Goal: Task Accomplishment & Management: Manage account settings

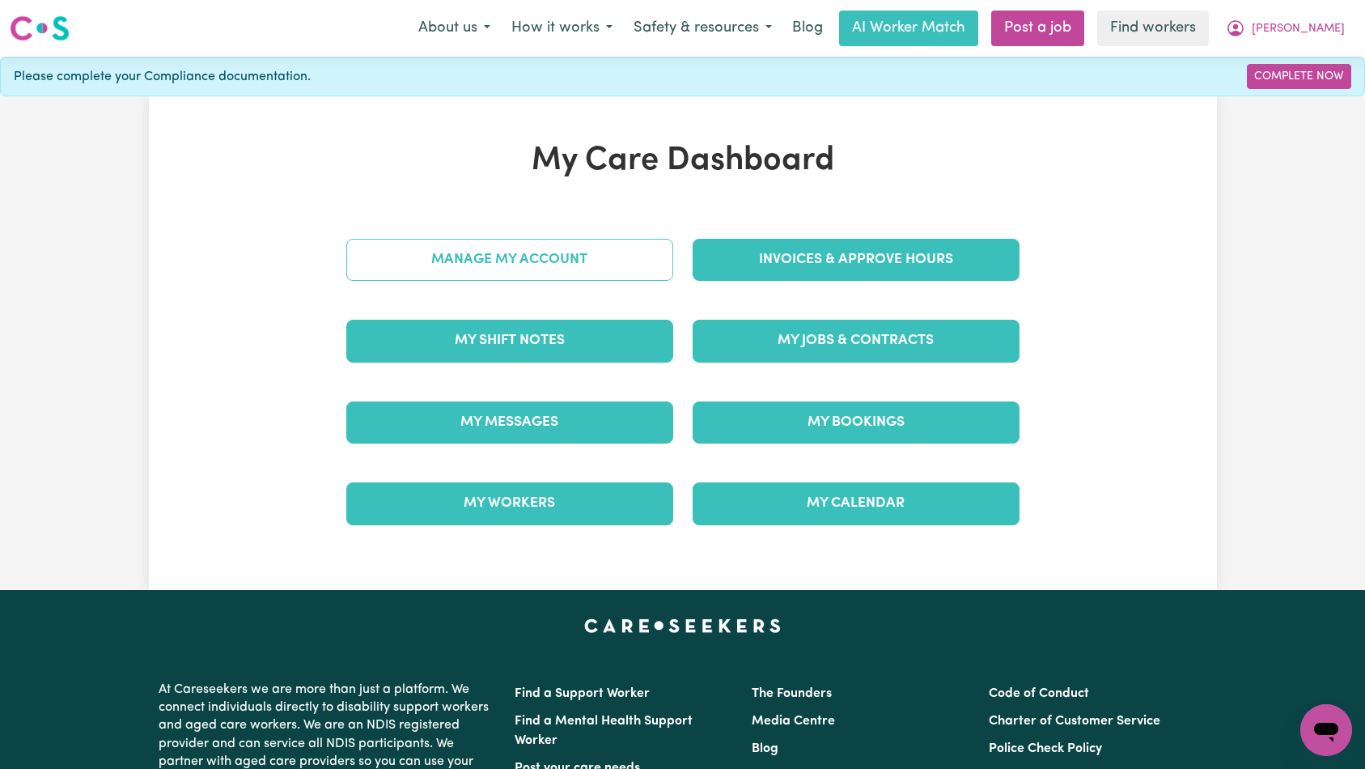
click at [541, 265] on link "Manage My Account" at bounding box center [509, 260] width 327 height 42
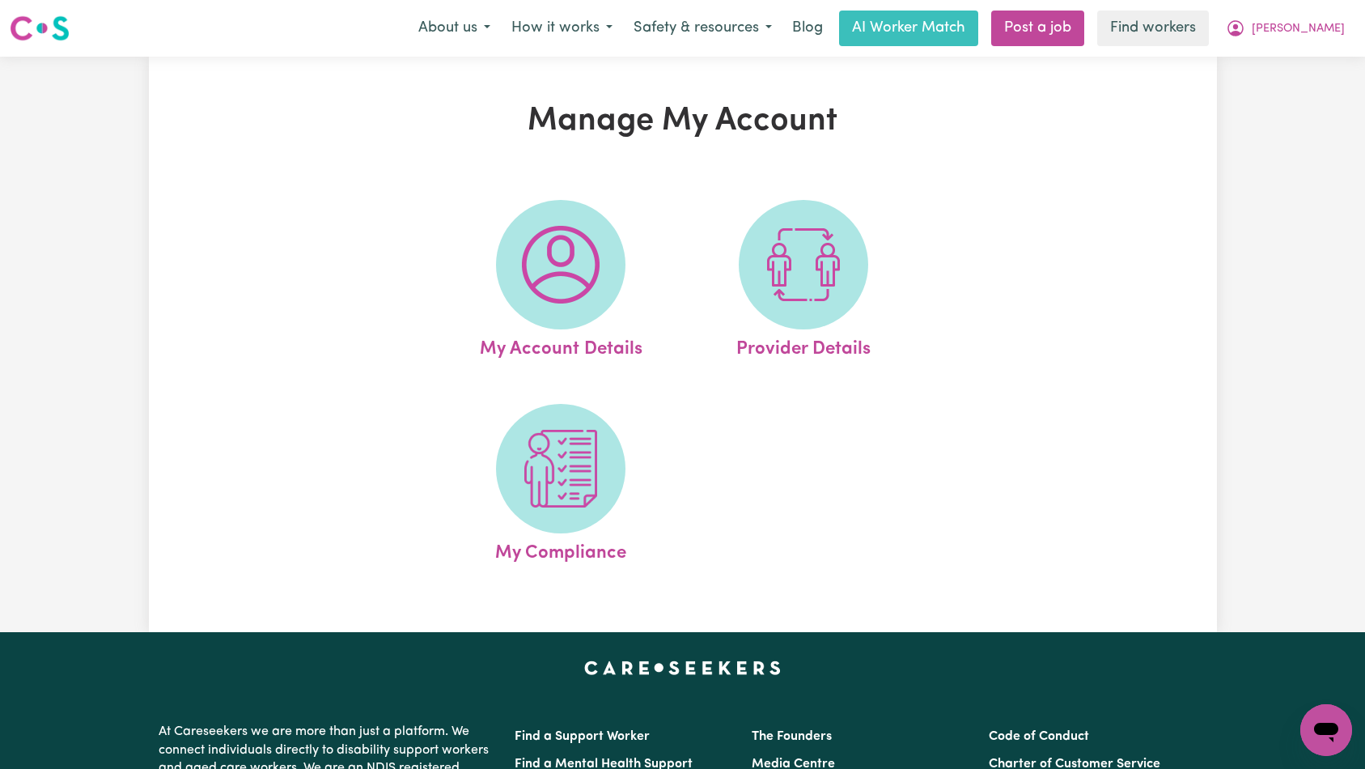
click at [939, 437] on div "My Account Details Provider Details My Compliance" at bounding box center [682, 383] width 593 height 407
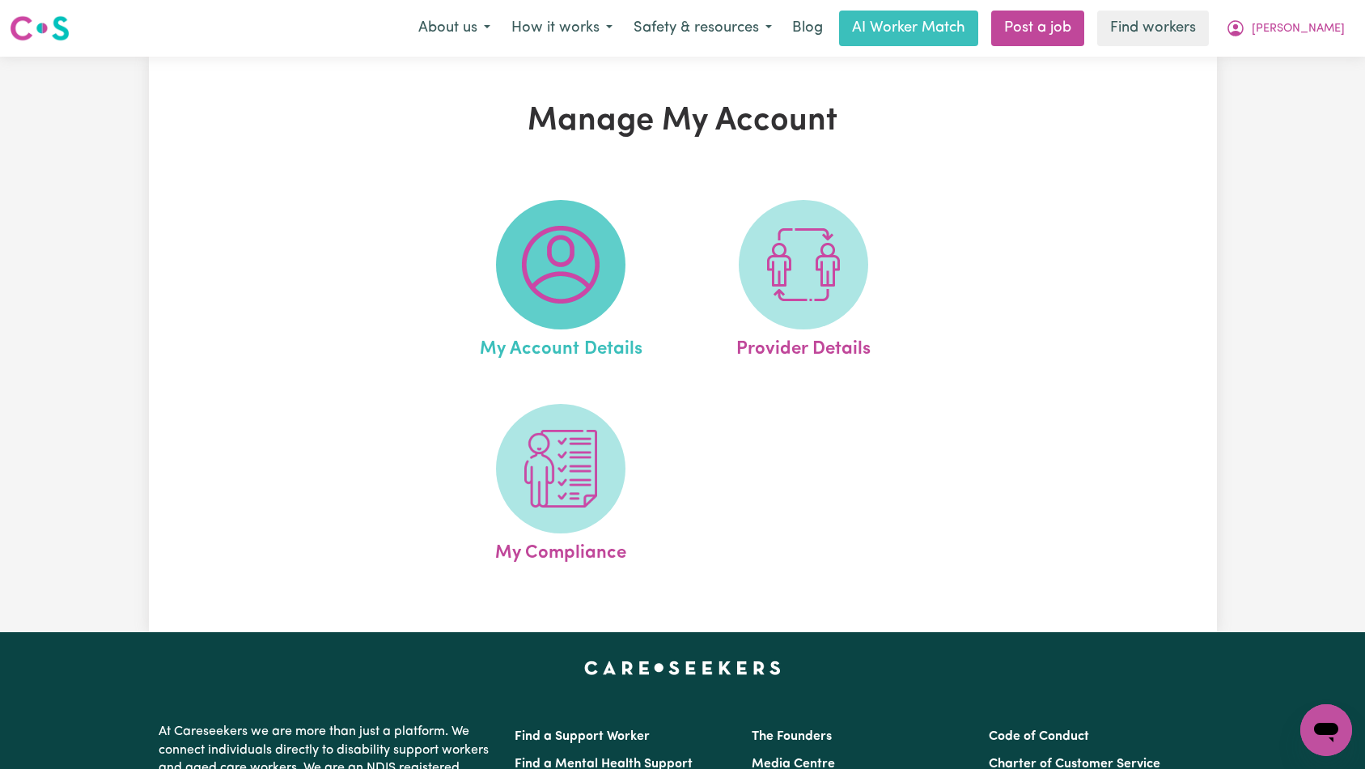
click at [574, 290] on img at bounding box center [561, 265] width 78 height 78
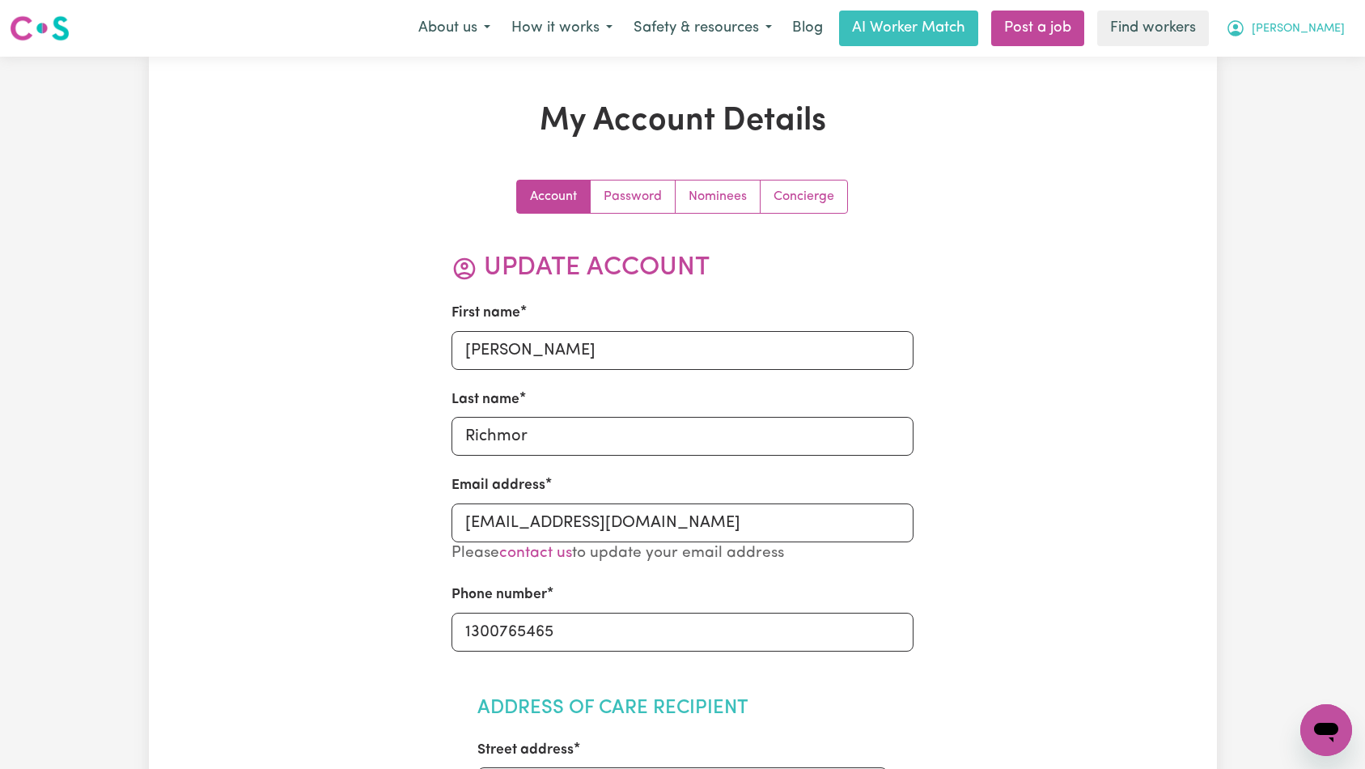
click at [1315, 35] on span "[PERSON_NAME]" at bounding box center [1298, 29] width 93 height 18
click at [1305, 79] on link "Logout" at bounding box center [1291, 93] width 128 height 31
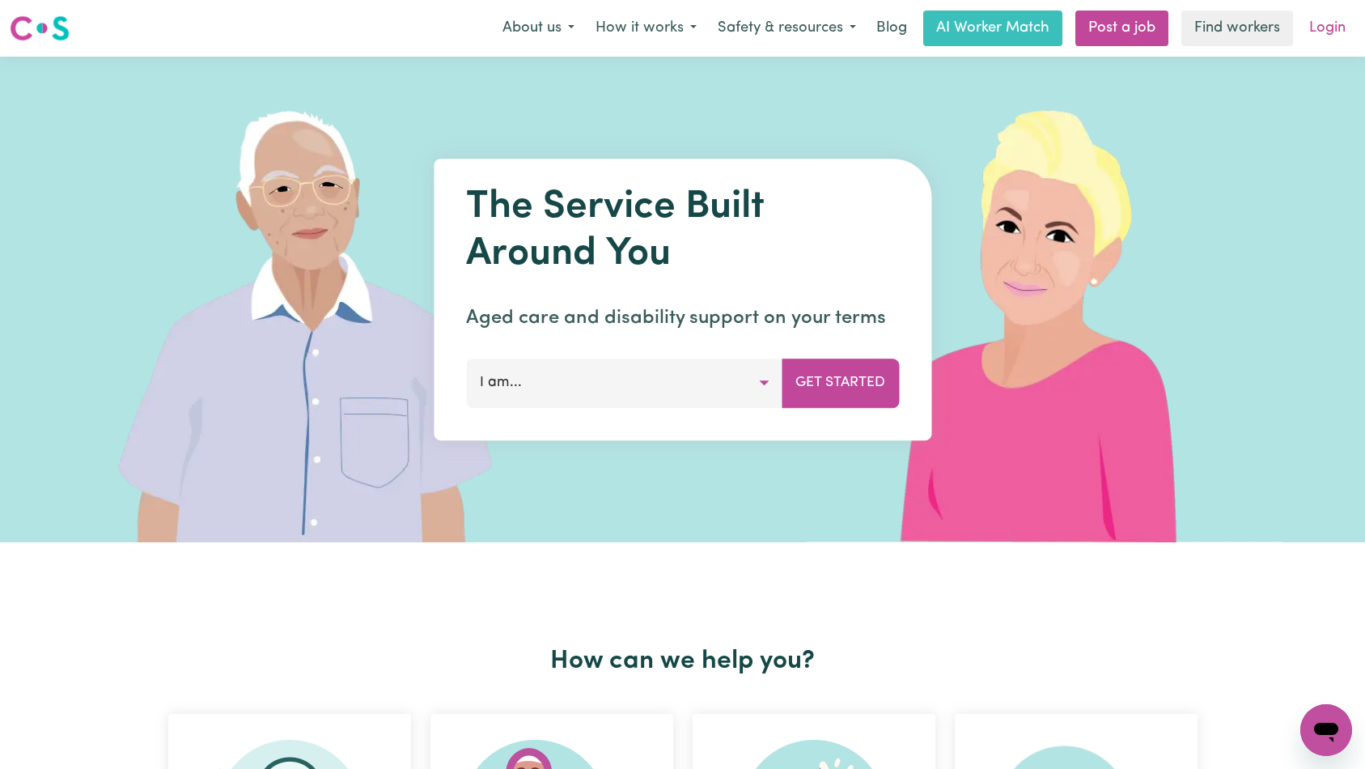
click at [1320, 38] on link "Login" at bounding box center [1327, 29] width 56 height 36
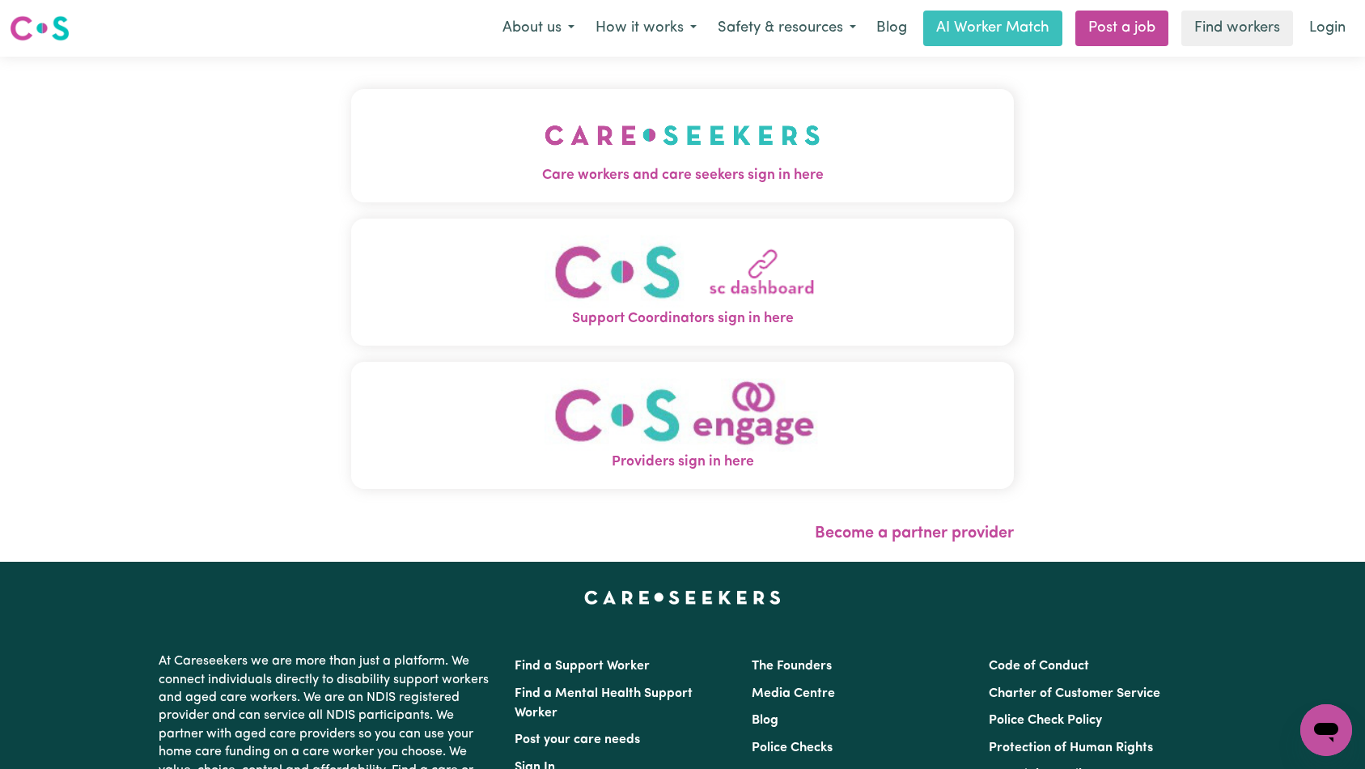
click at [472, 111] on button "Care workers and care seekers sign in here" at bounding box center [682, 145] width 663 height 113
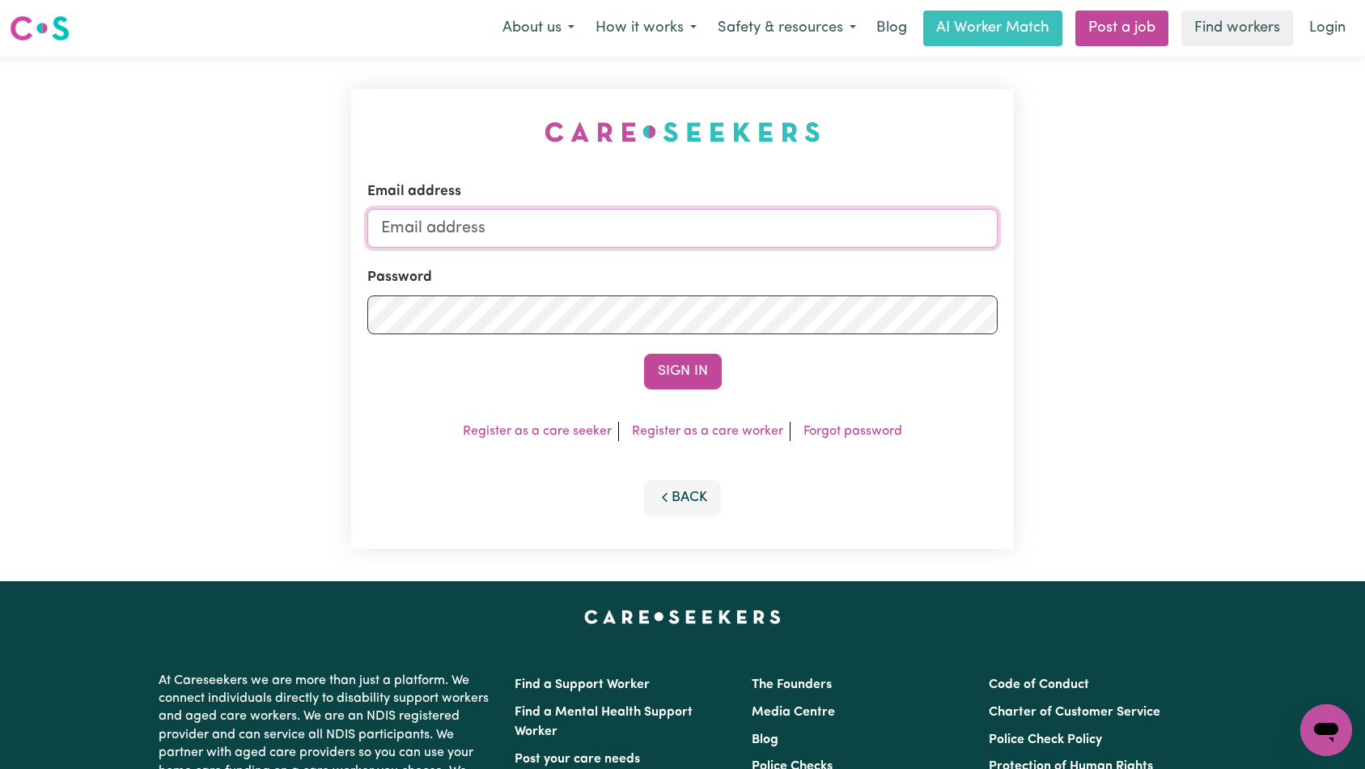
click at [734, 210] on input "Email address" at bounding box center [682, 228] width 631 height 39
type input "[EMAIL_ADDRESS][DOMAIN_NAME]"
click at [667, 364] on button "Sign In" at bounding box center [683, 372] width 78 height 36
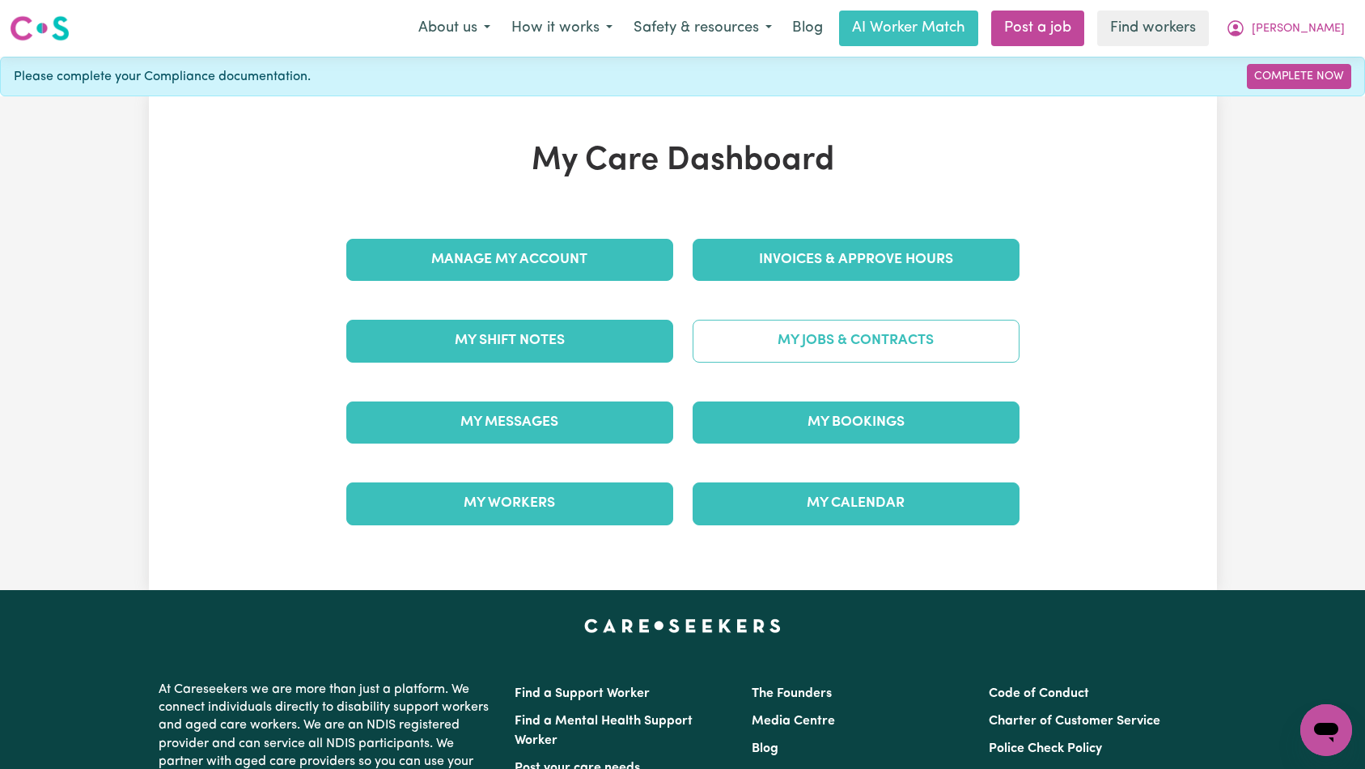
click at [810, 325] on link "My Jobs & Contracts" at bounding box center [856, 341] width 327 height 42
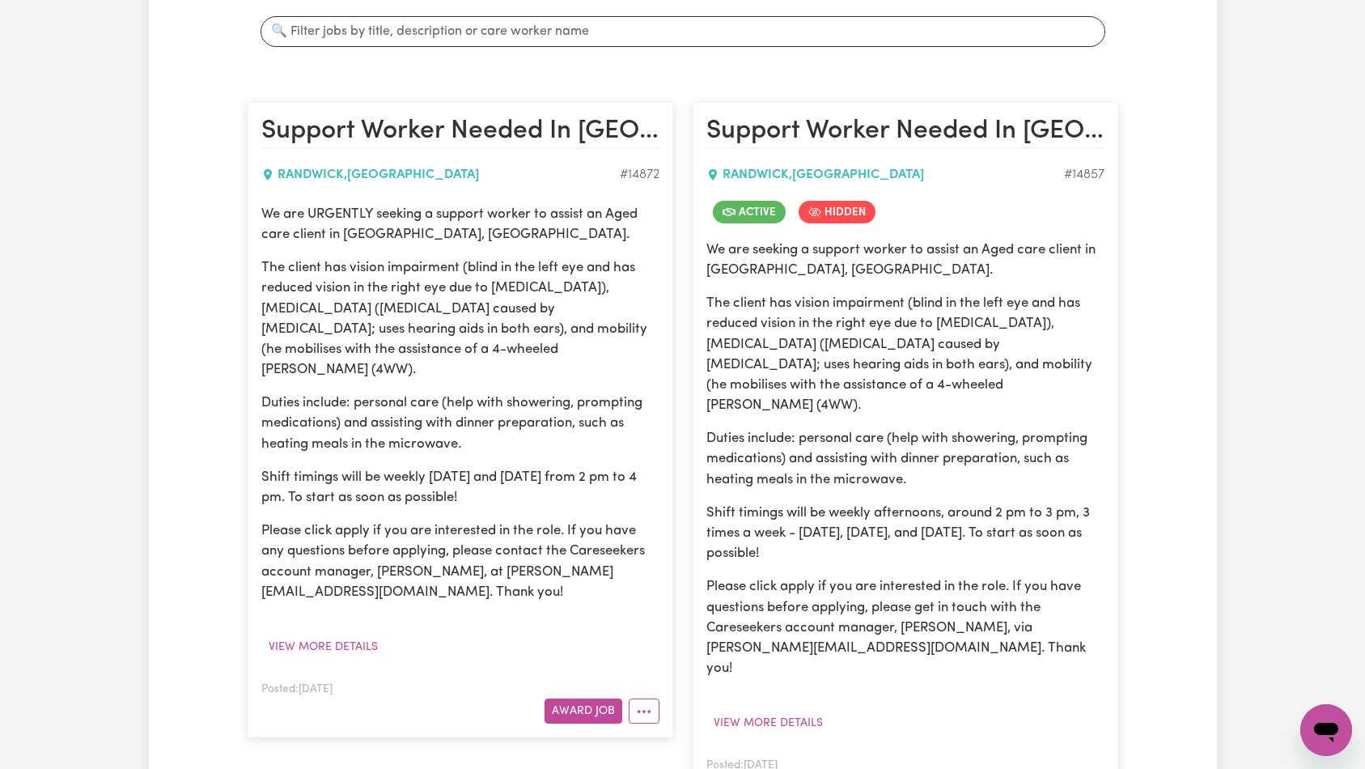
scroll to position [333, 0]
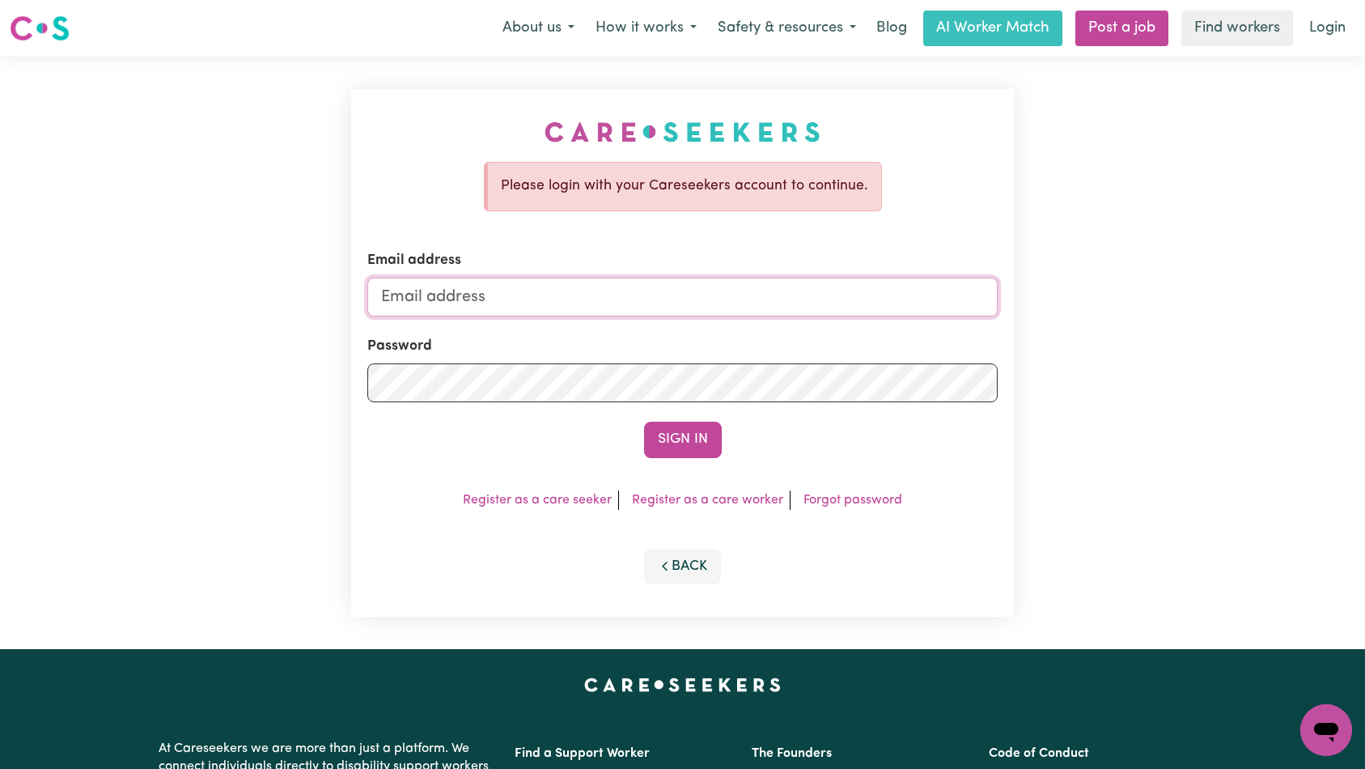
click at [640, 303] on input "Email address" at bounding box center [682, 297] width 631 height 39
type input "[EMAIL_ADDRESS][DOMAIN_NAME]"
click at [676, 426] on button "Sign In" at bounding box center [683, 440] width 78 height 36
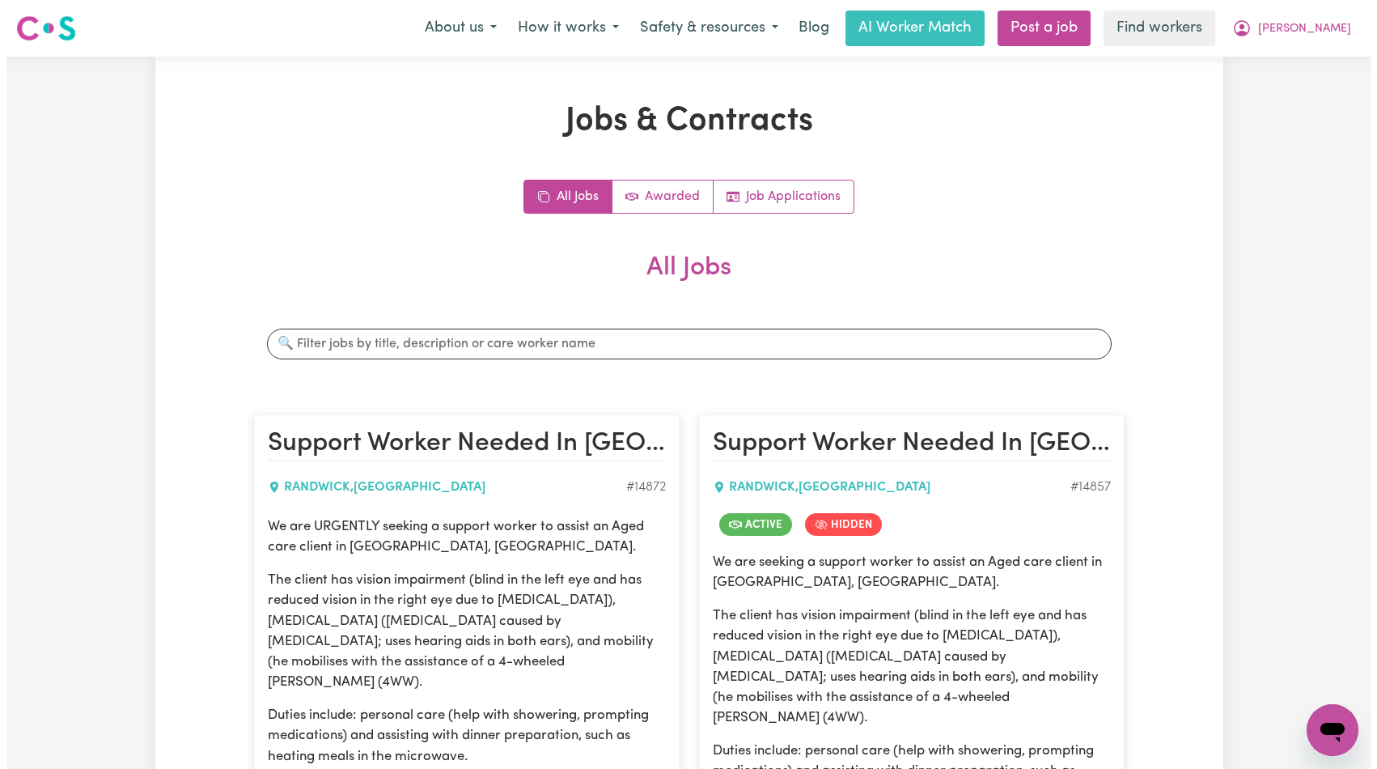
scroll to position [674, 0]
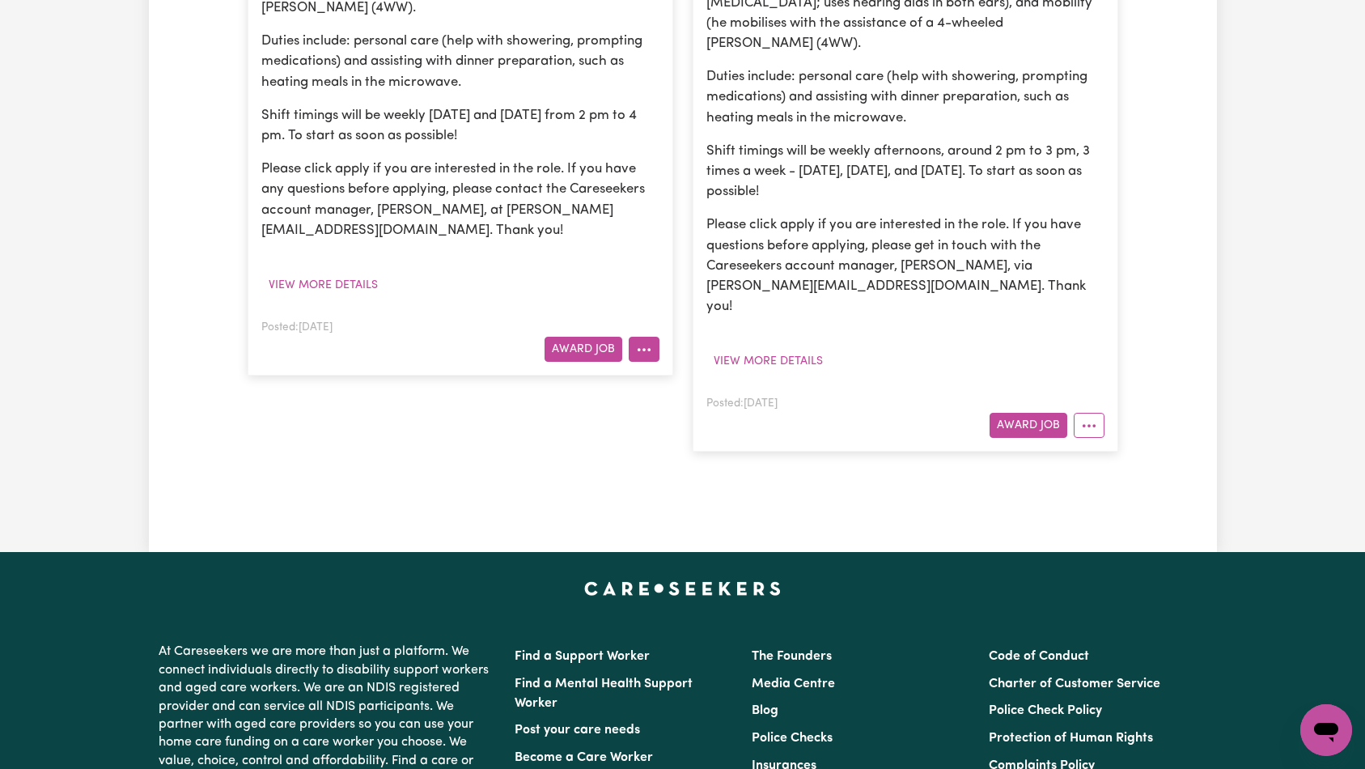
click at [644, 341] on icon "More options" at bounding box center [644, 349] width 16 height 16
click at [354, 273] on button "View more details" at bounding box center [323, 285] width 124 height 25
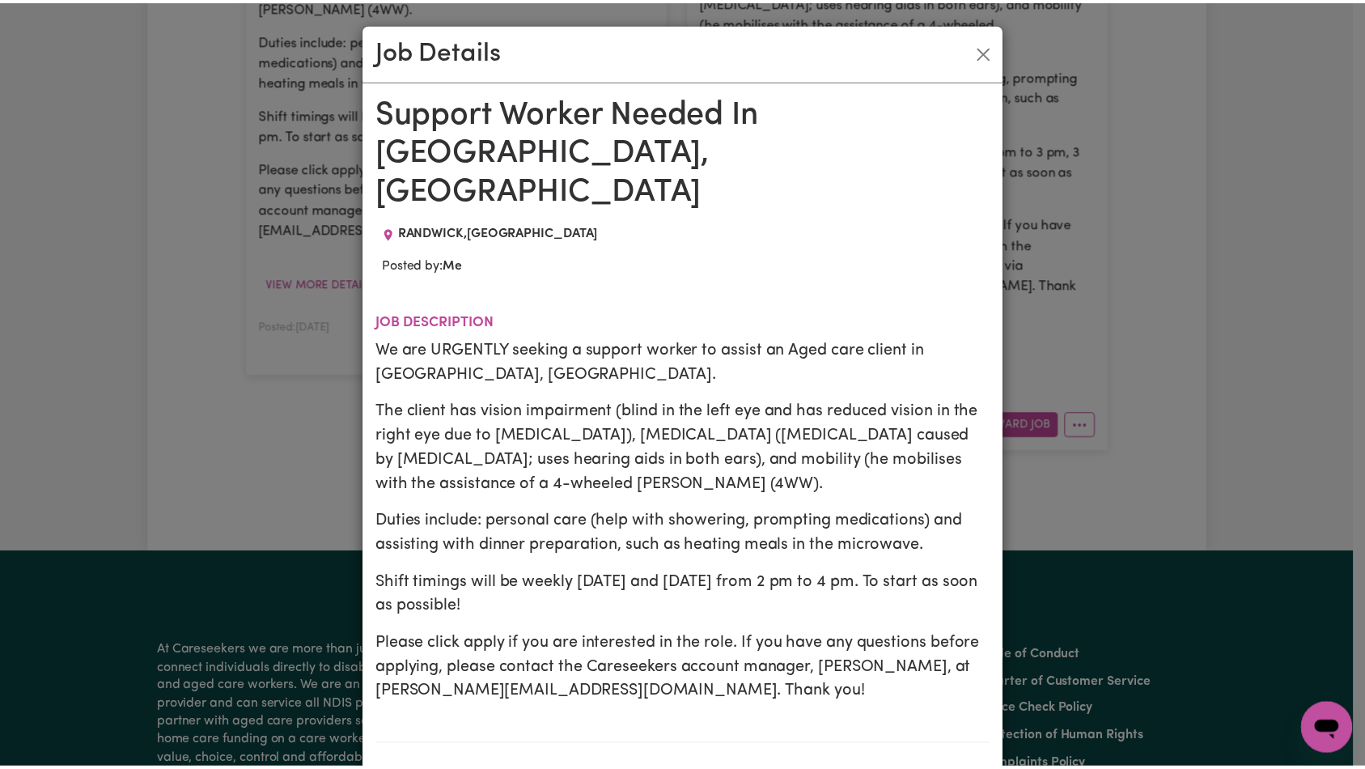
scroll to position [342, 0]
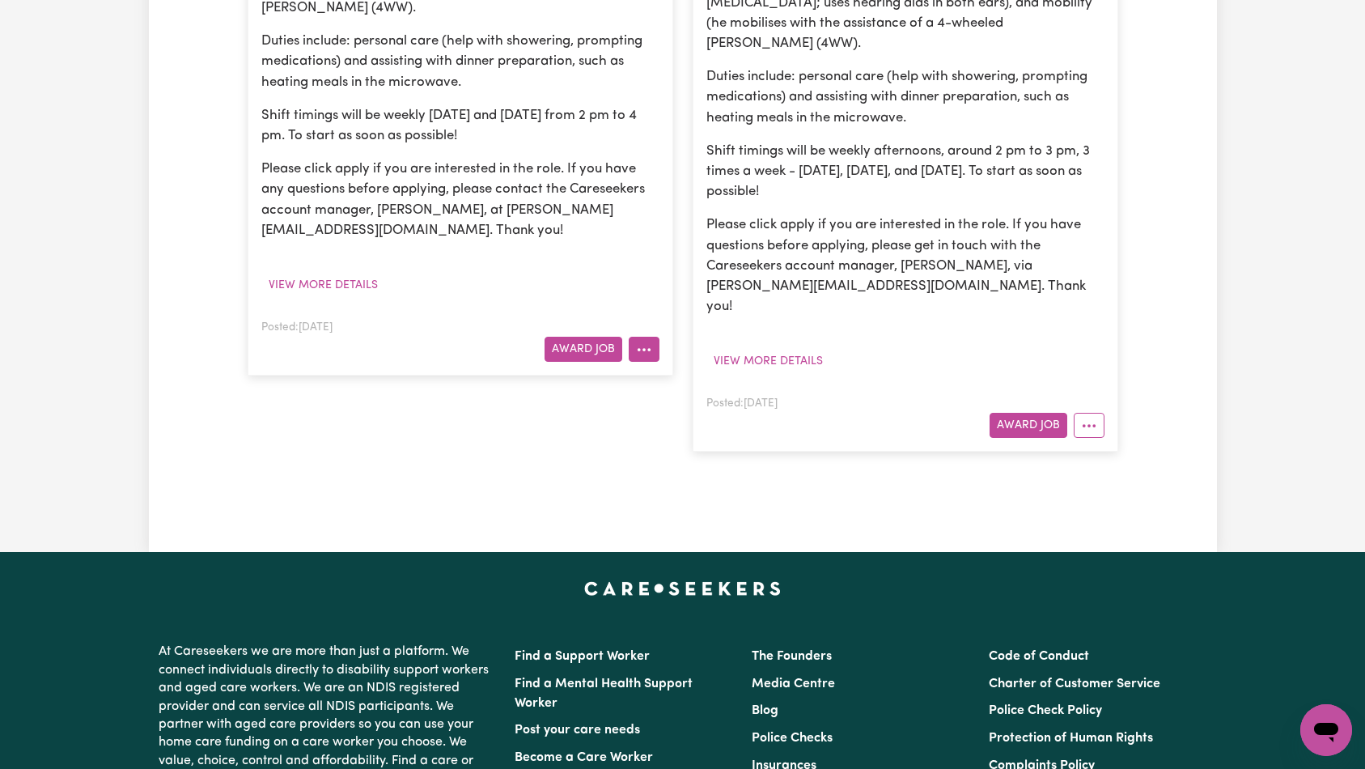
click at [641, 339] on button "More options" at bounding box center [644, 349] width 31 height 25
click at [681, 435] on link "Edit Job" at bounding box center [693, 451] width 128 height 32
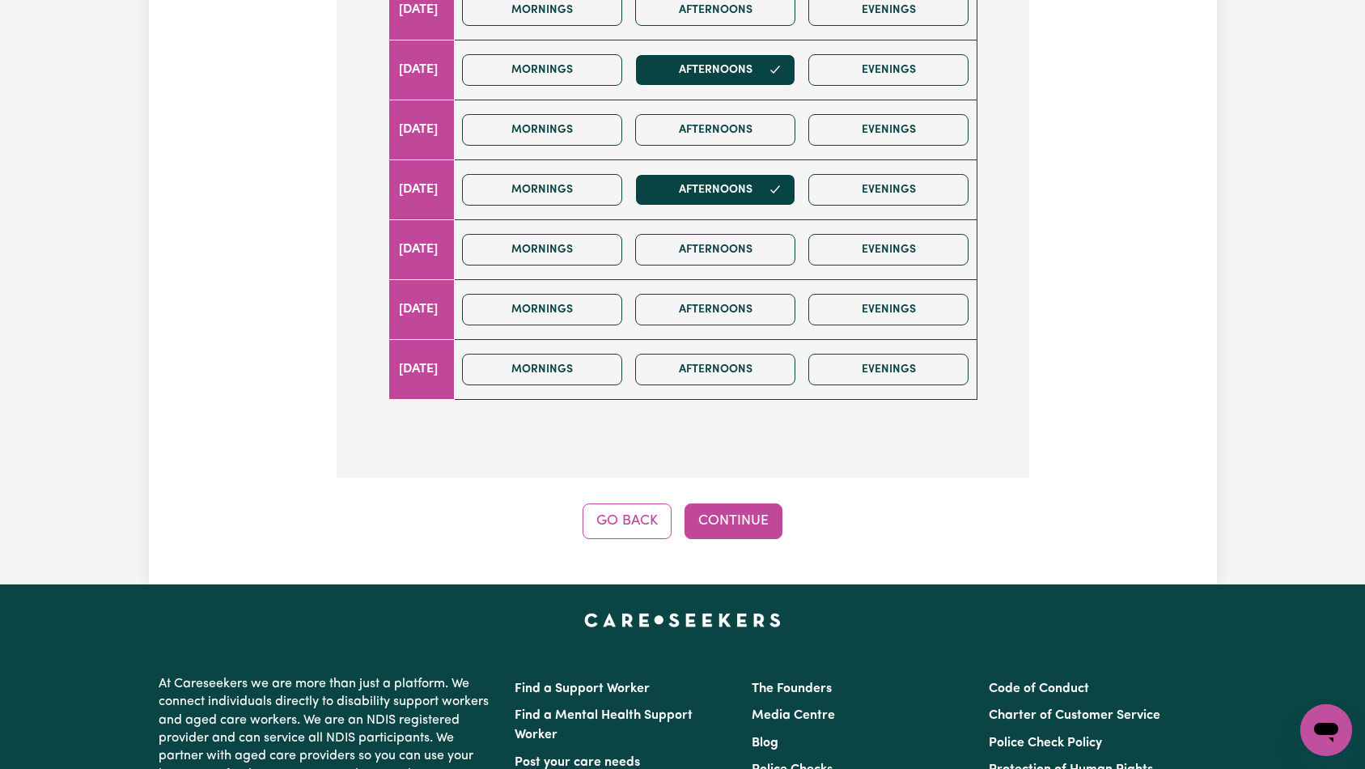
click at [637, 503] on button "Go Back" at bounding box center [627, 521] width 89 height 36
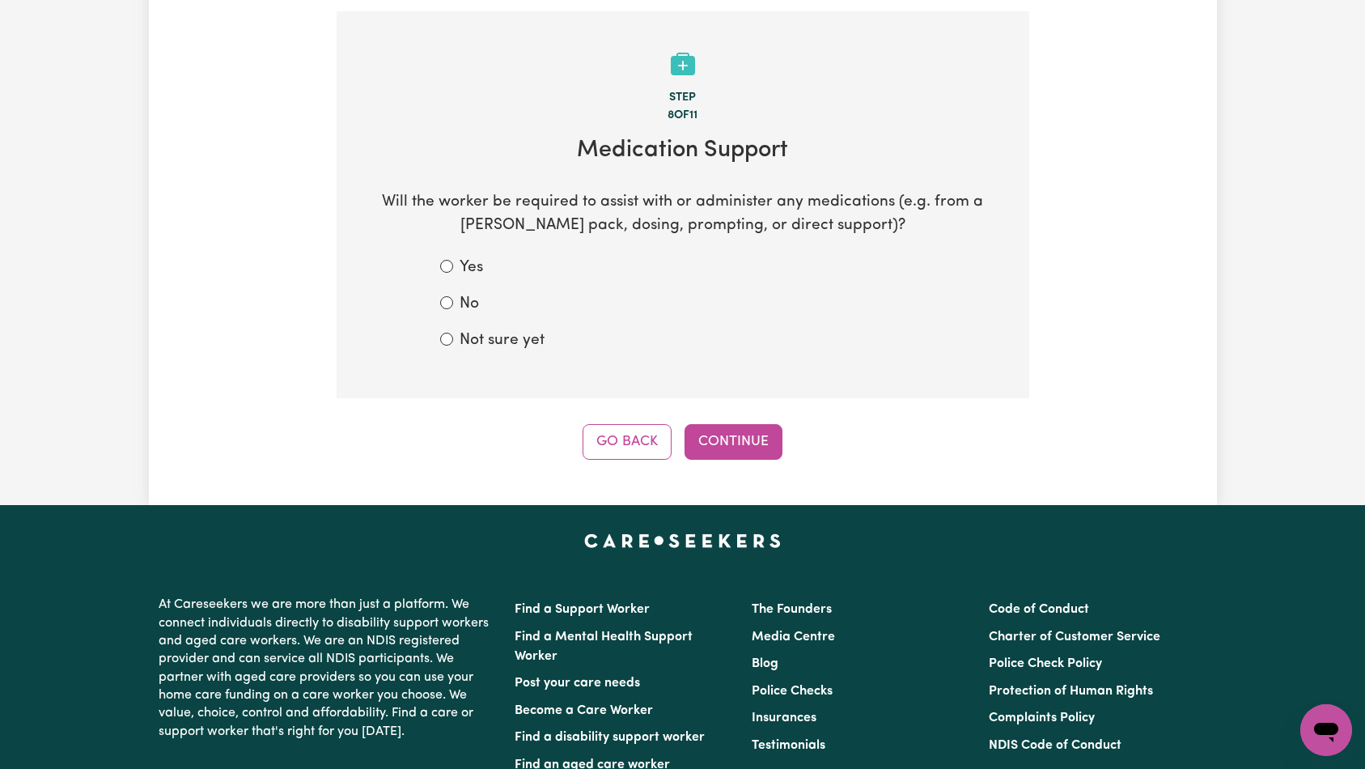
scroll to position [239, 0]
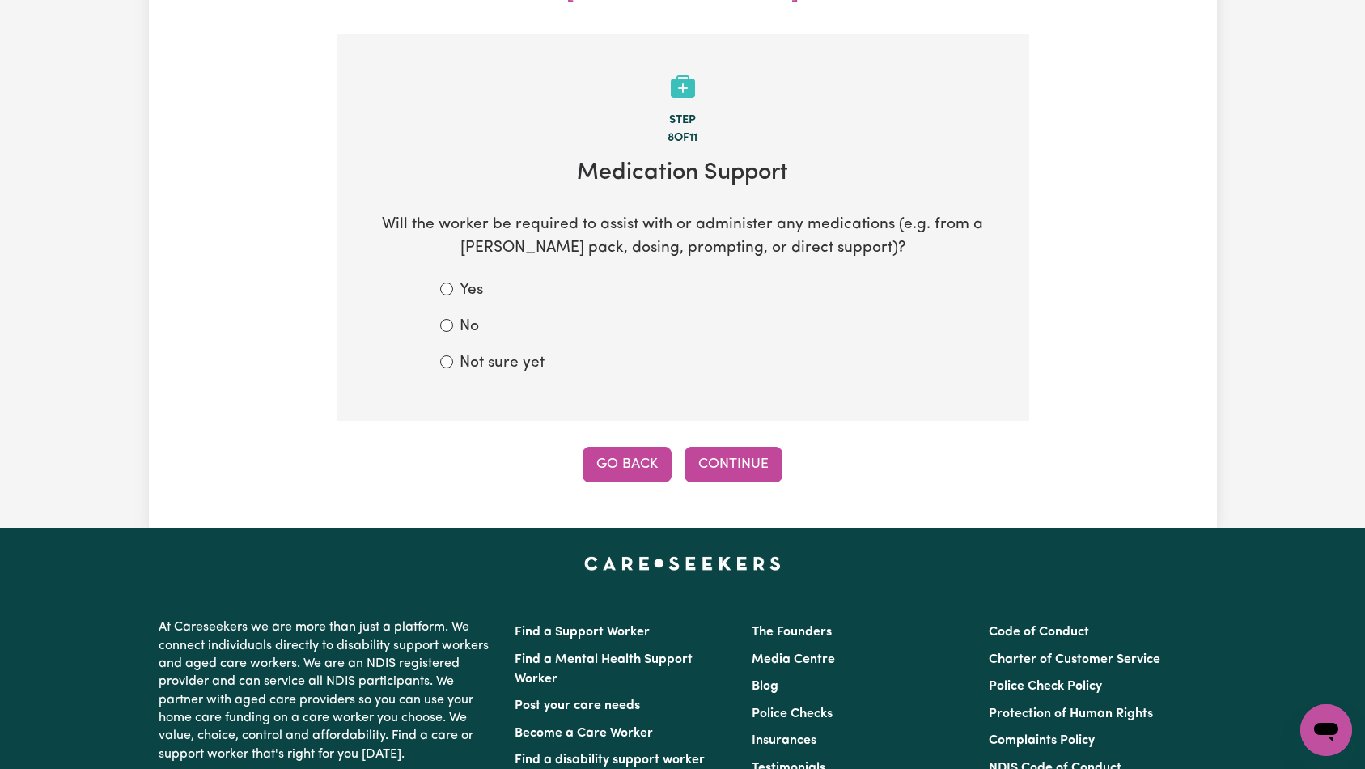
click at [641, 447] on button "Go Back" at bounding box center [627, 465] width 89 height 36
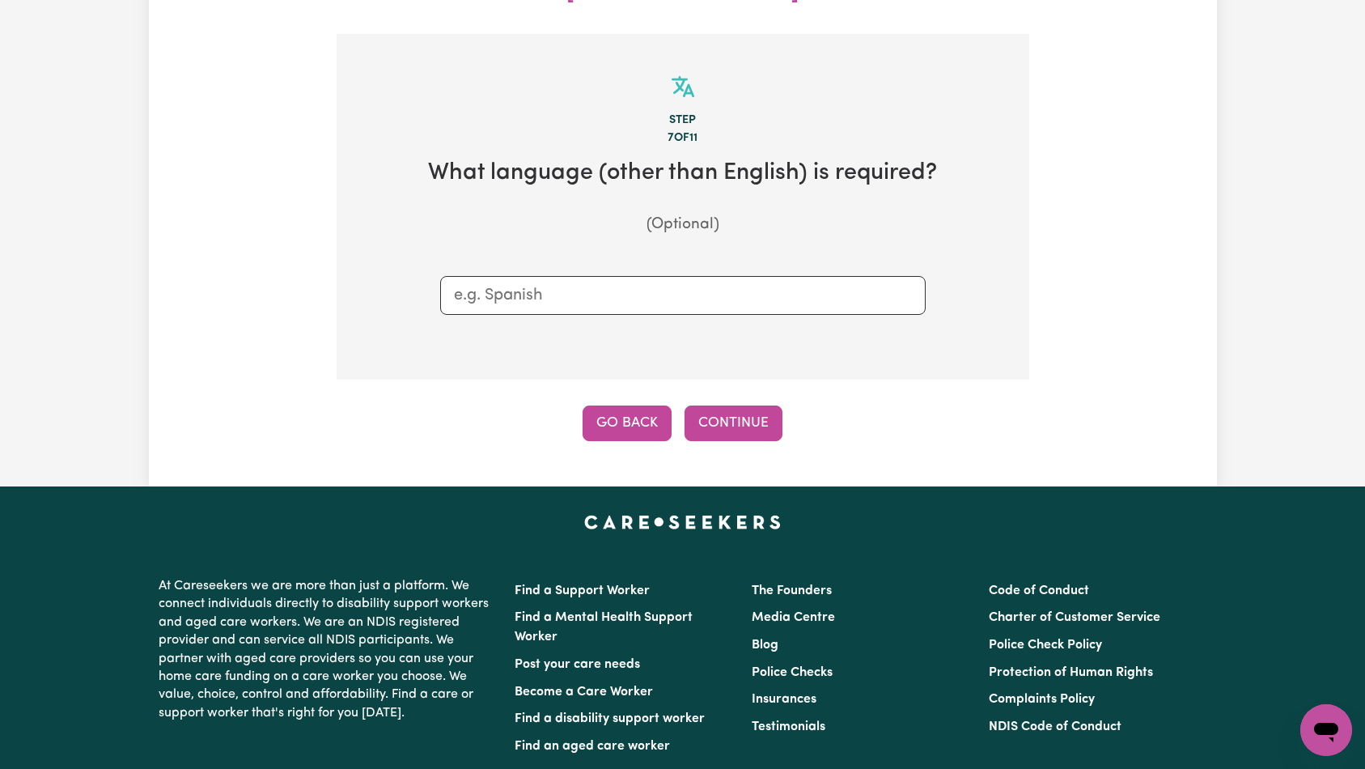
click at [643, 405] on button "Go Back" at bounding box center [627, 423] width 89 height 36
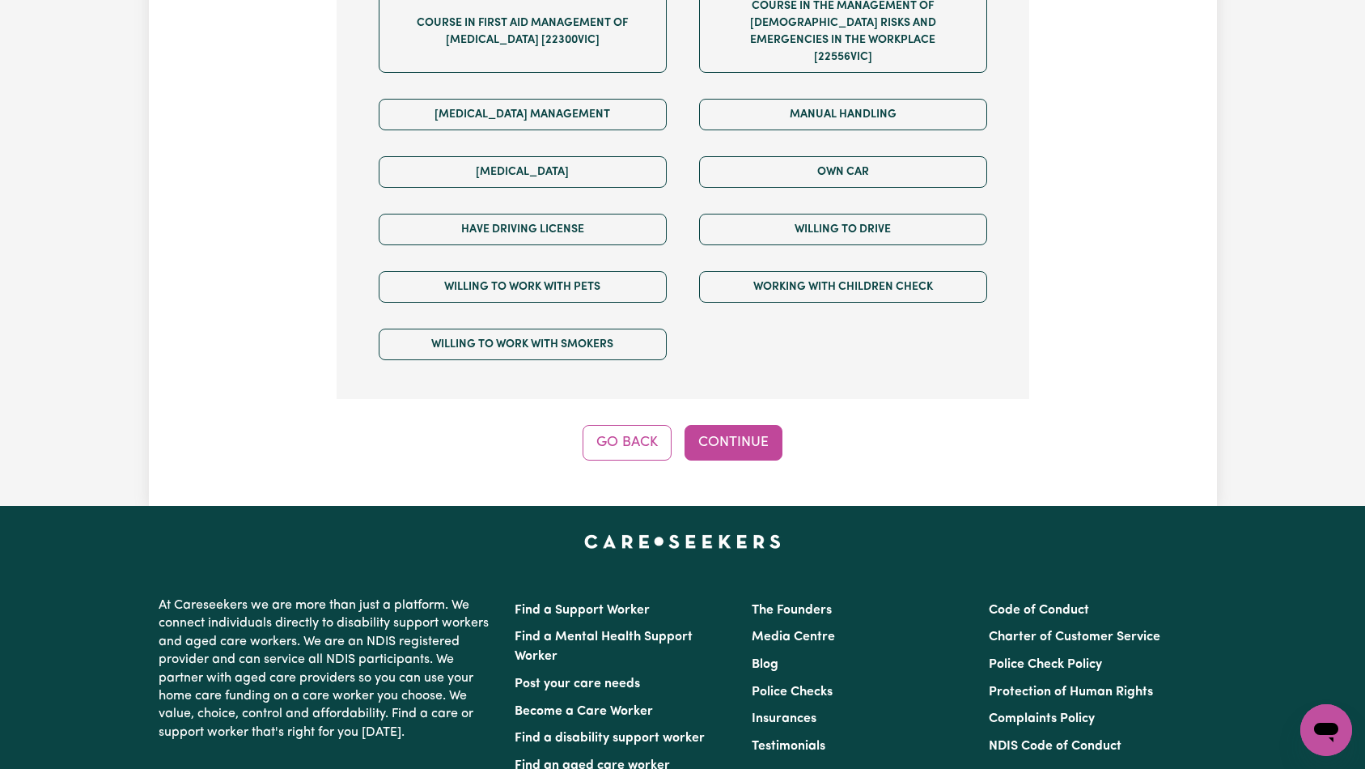
click at [628, 425] on button "Go Back" at bounding box center [627, 443] width 89 height 36
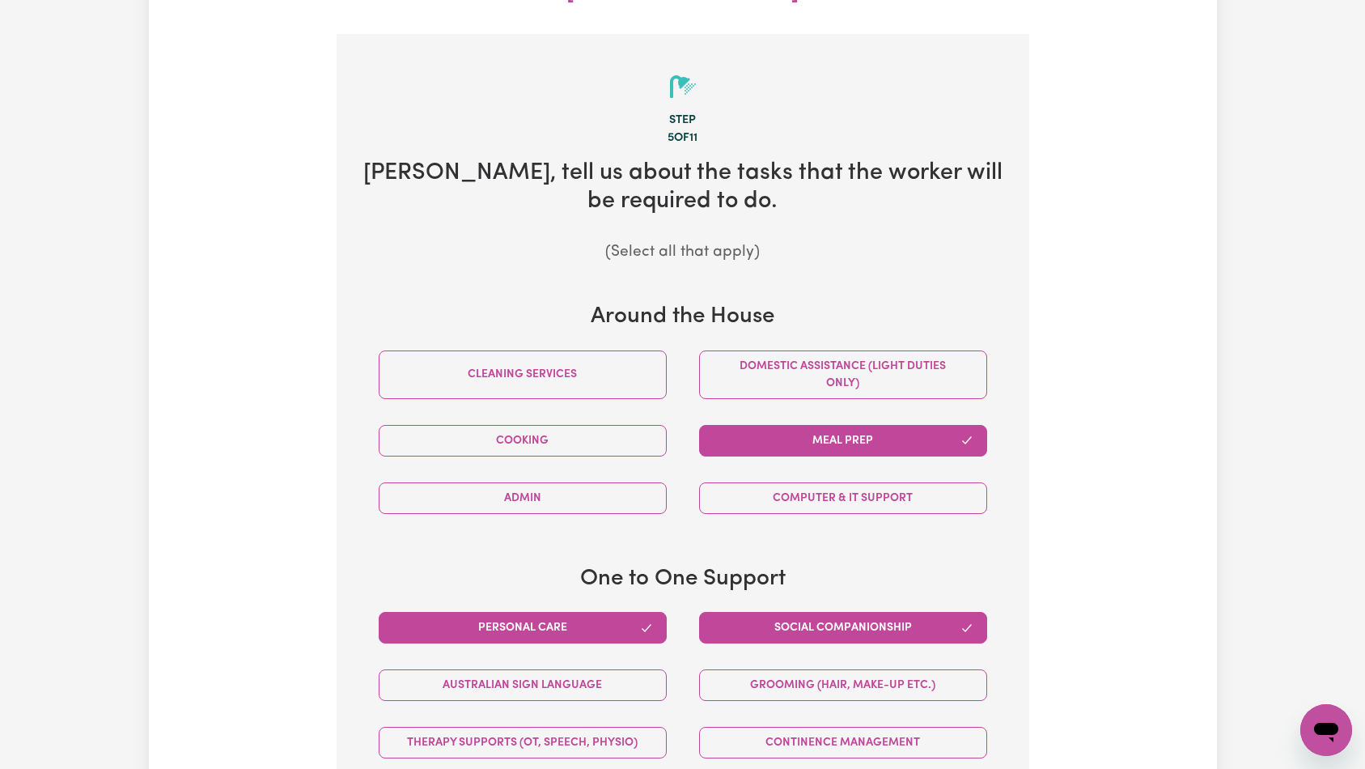
scroll to position [0, 0]
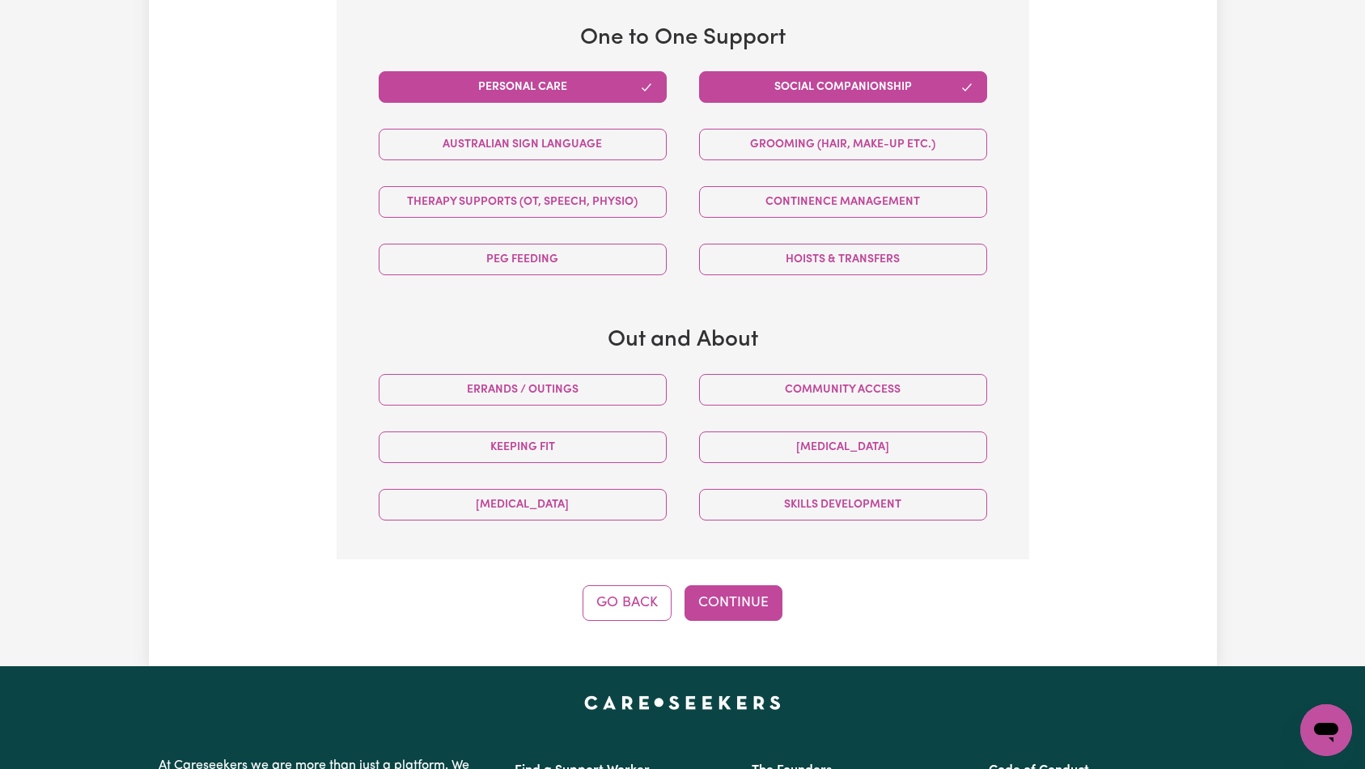
click at [616, 585] on button "Go Back" at bounding box center [627, 603] width 89 height 36
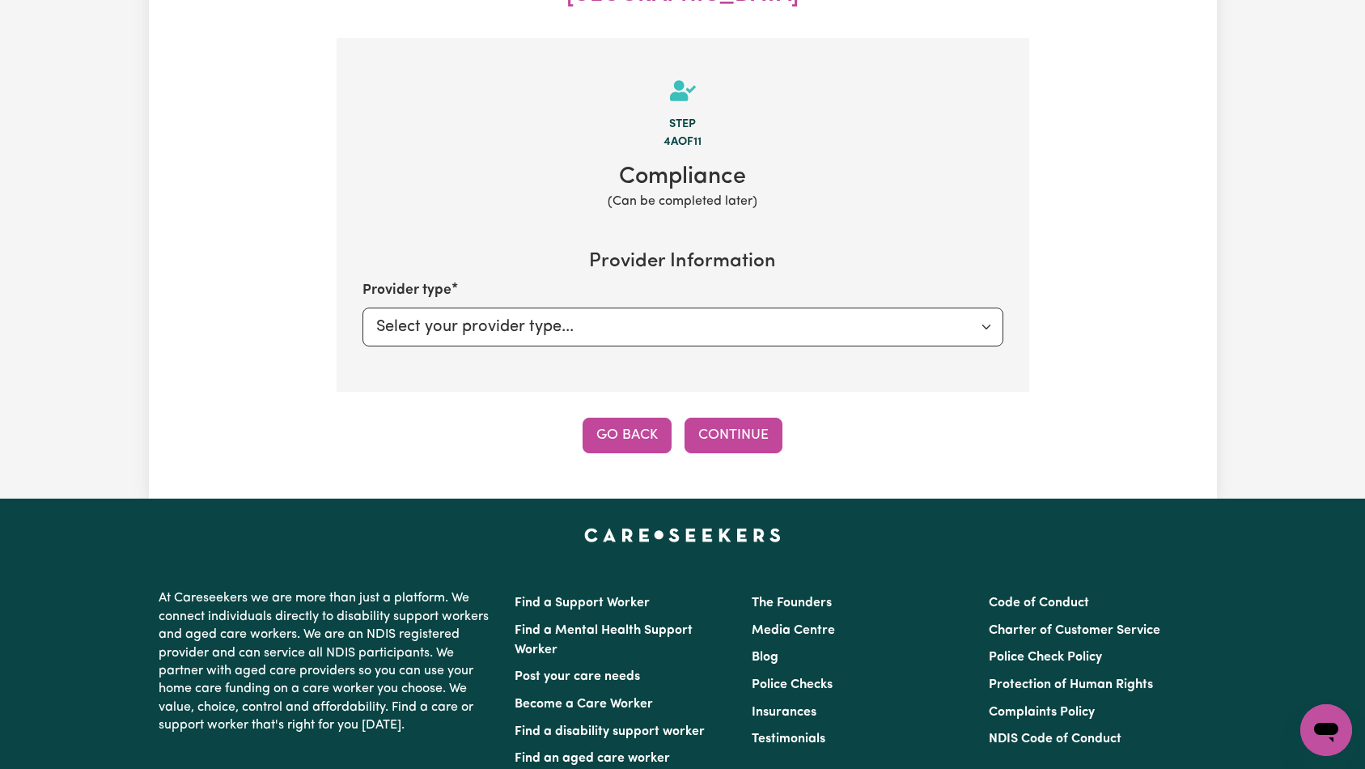
click at [630, 417] on button "Go Back" at bounding box center [627, 435] width 89 height 36
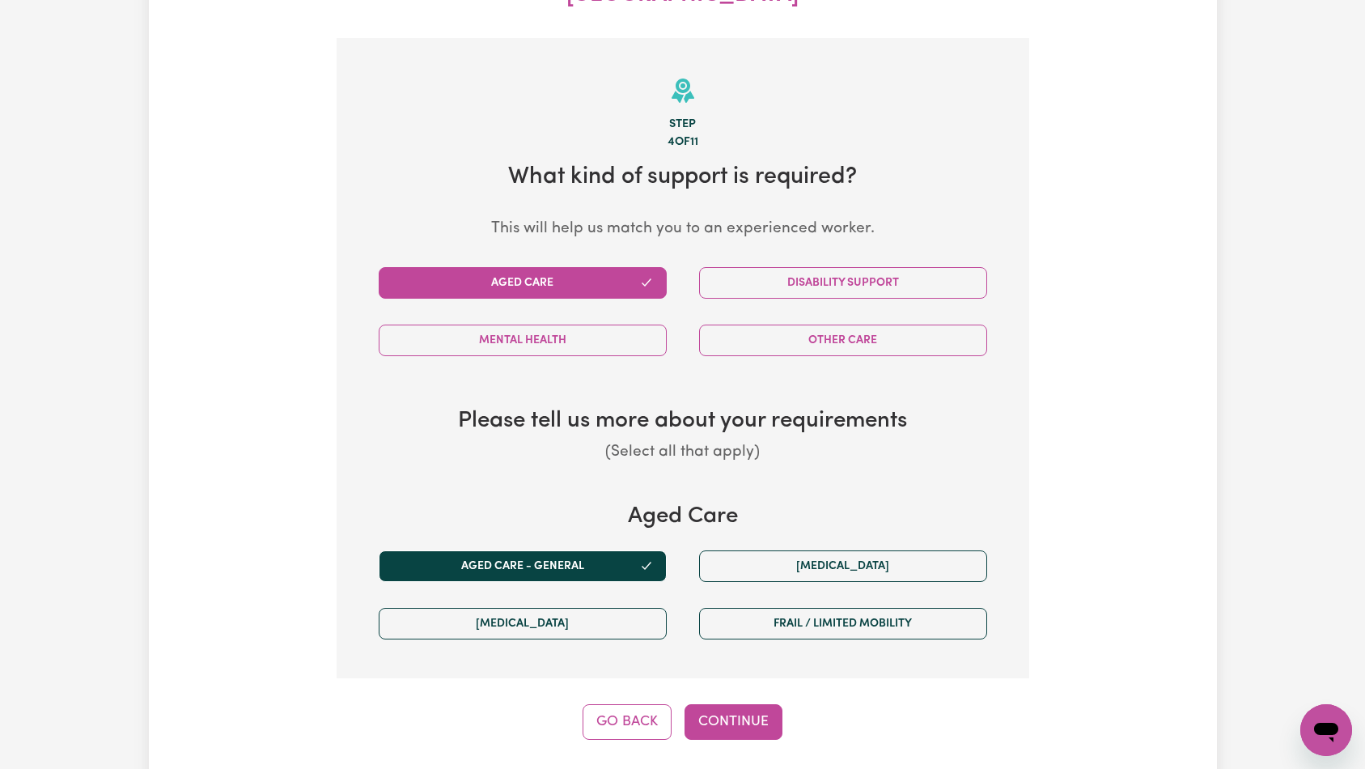
scroll to position [239, 0]
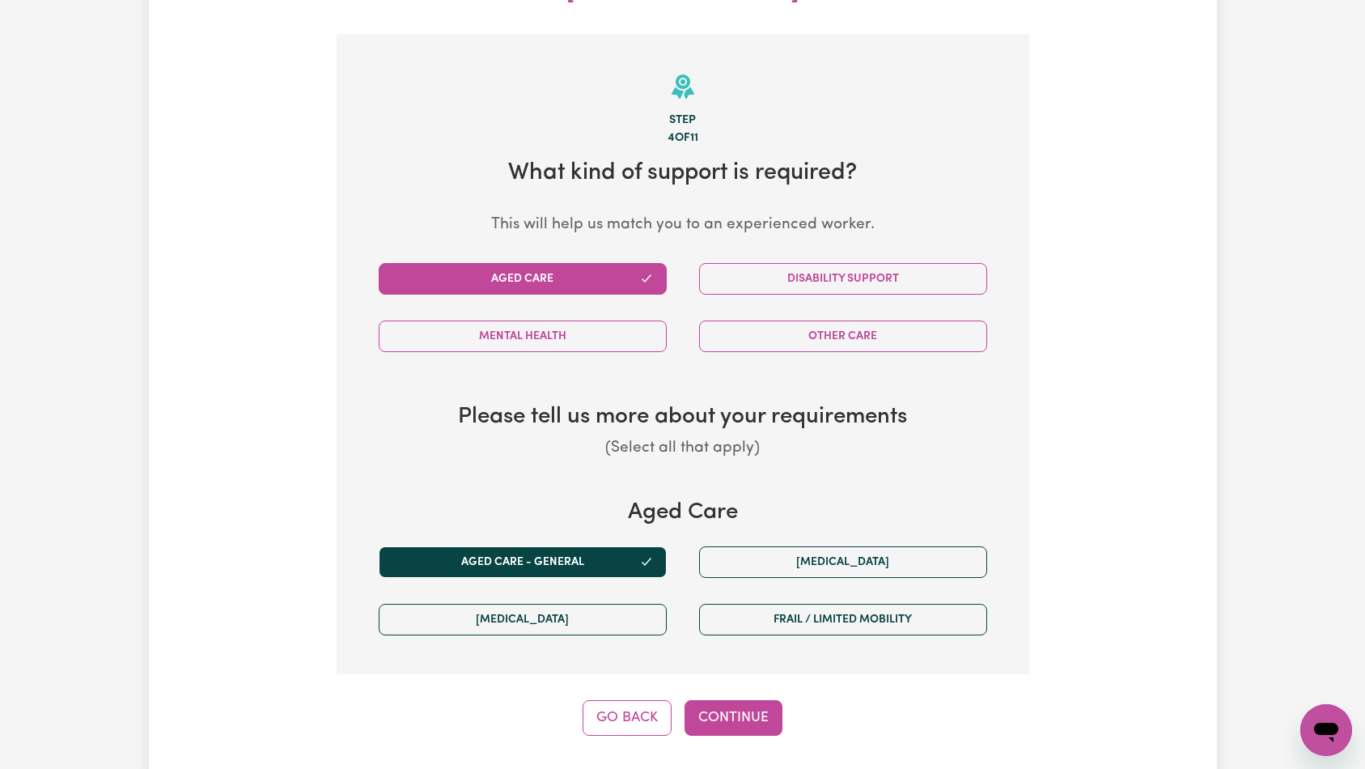
click at [608, 700] on button "Go Back" at bounding box center [627, 718] width 89 height 36
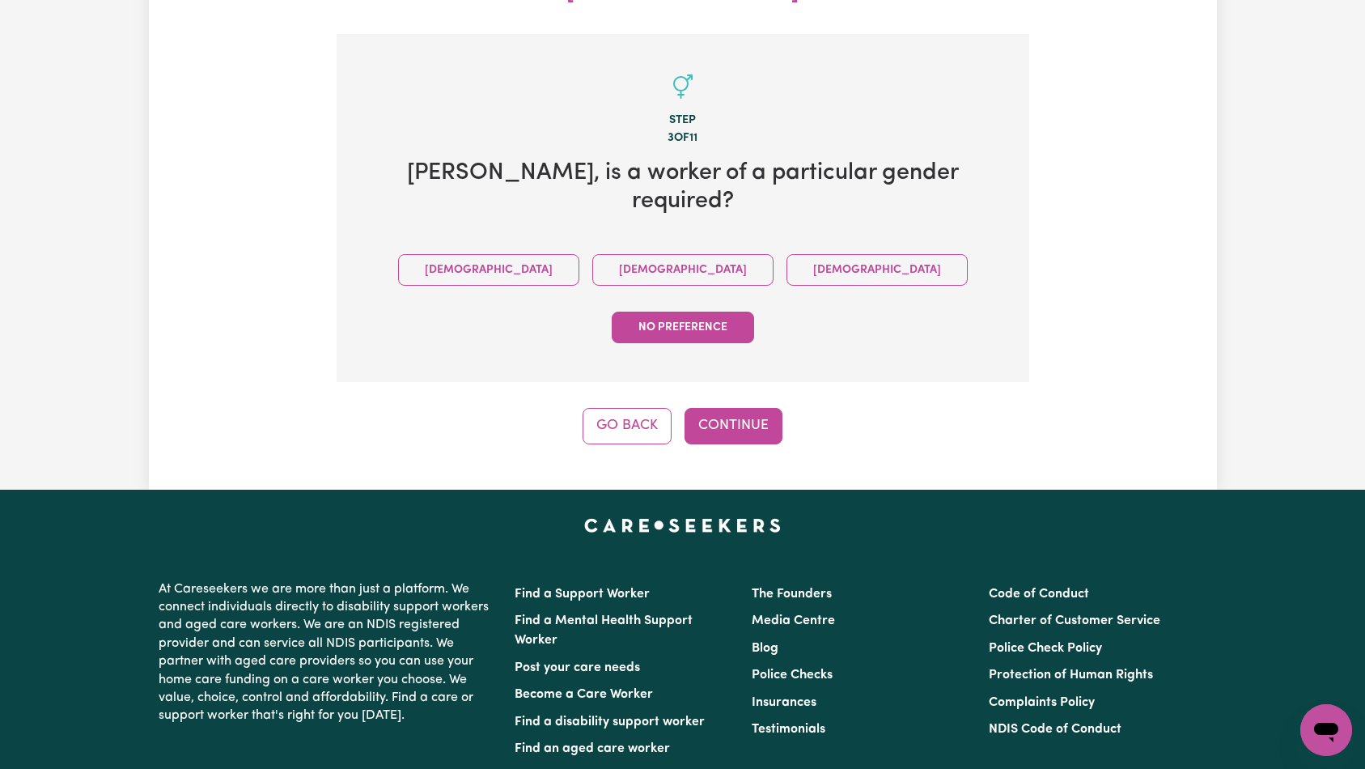
click at [589, 326] on div "Update Job Post Support Worker Needed In Randwick, NSW Step 3 of 11 Charles , i…" at bounding box center [683, 153] width 1068 height 672
click at [609, 408] on button "Go Back" at bounding box center [627, 426] width 89 height 36
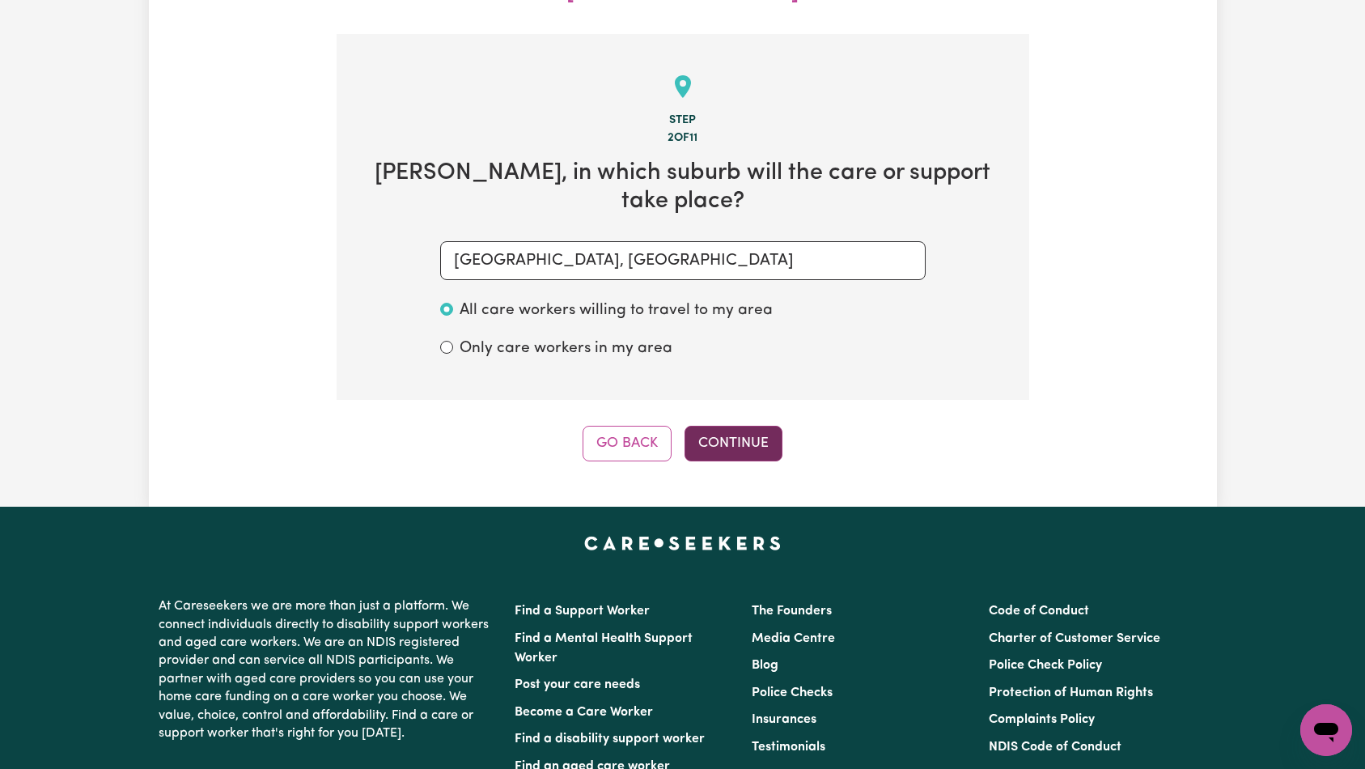
click at [714, 426] on button "Continue" at bounding box center [733, 444] width 98 height 36
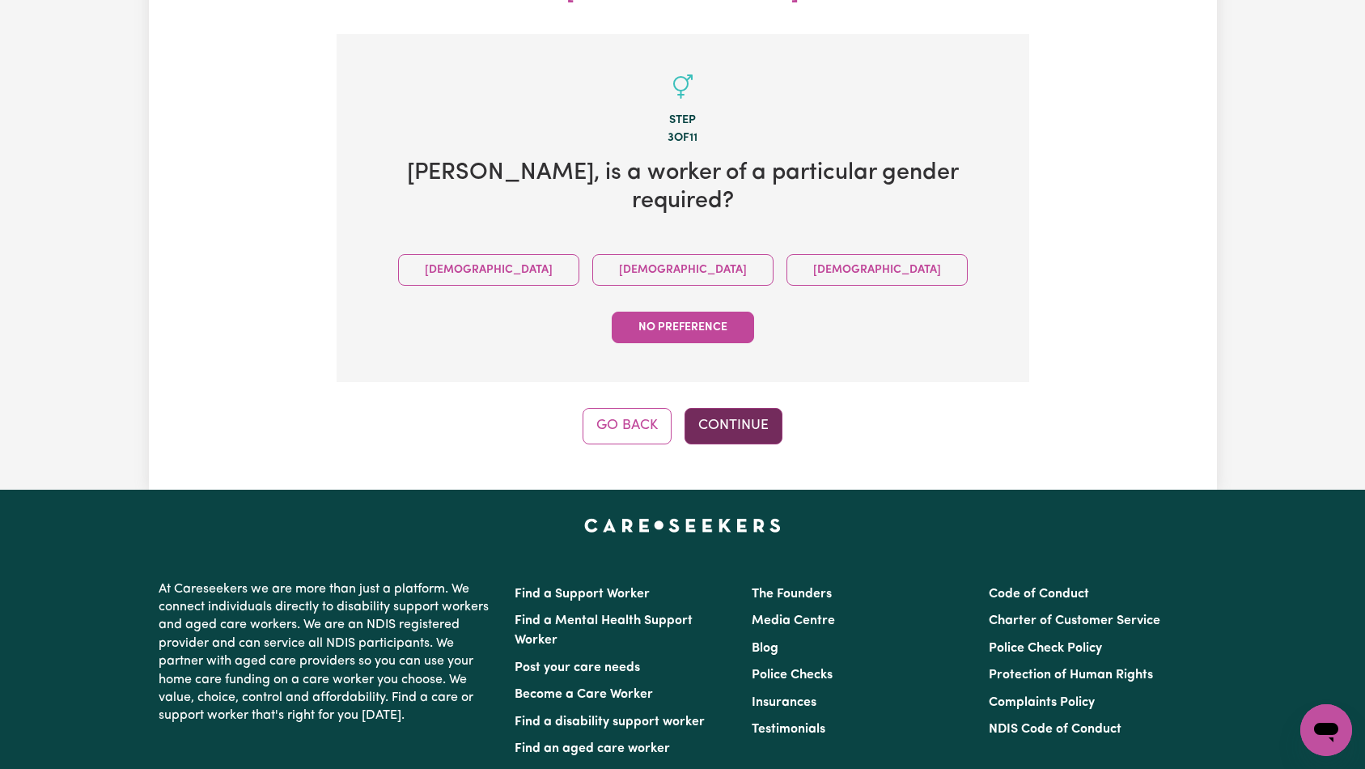
click at [748, 408] on button "Continue" at bounding box center [733, 426] width 98 height 36
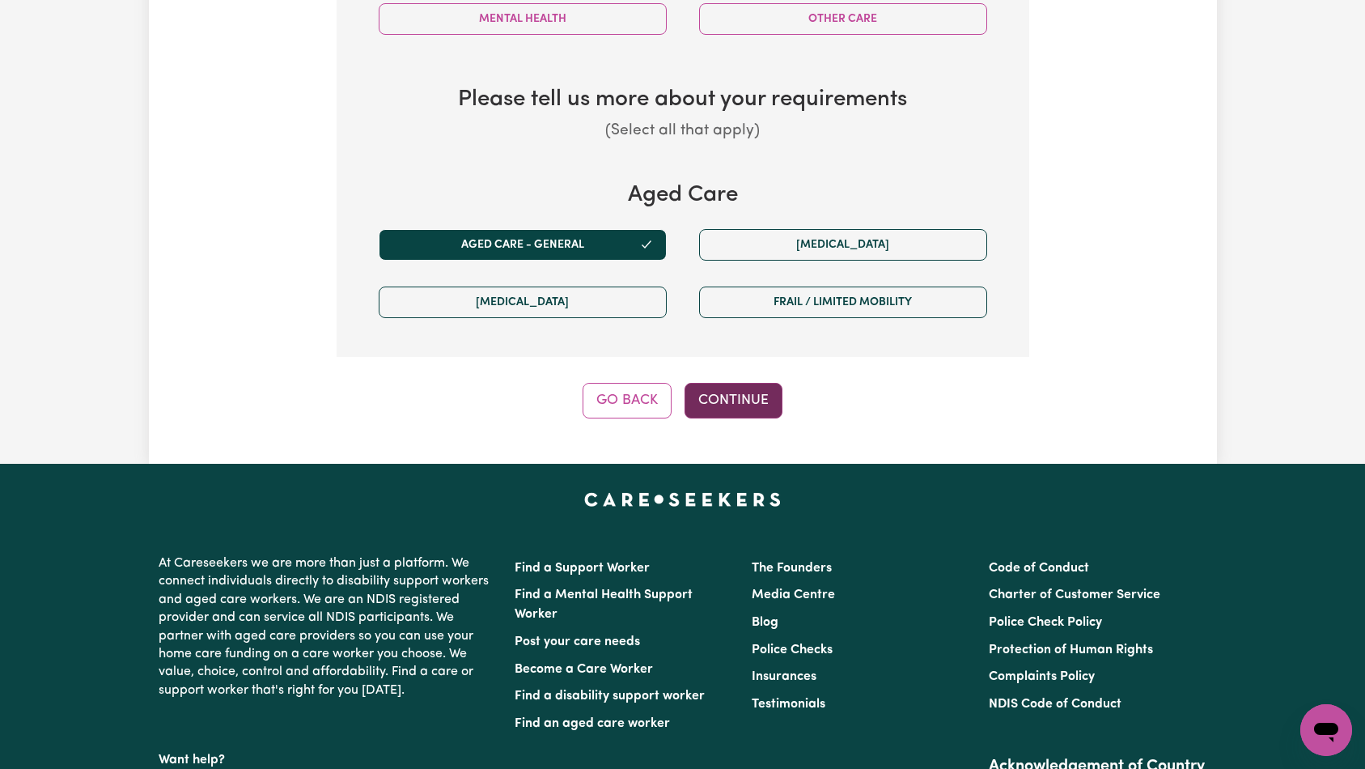
click at [740, 383] on button "Continue" at bounding box center [733, 401] width 98 height 36
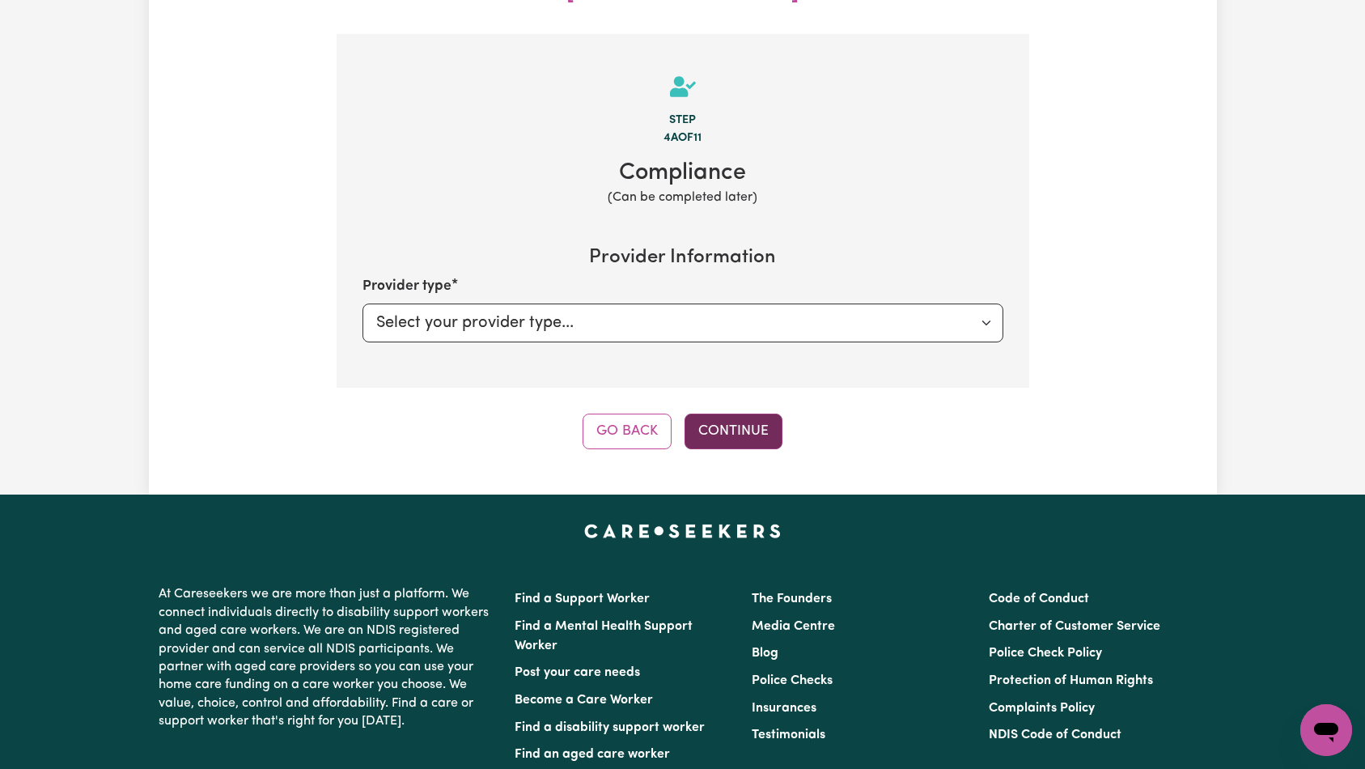
click at [744, 413] on button "Continue" at bounding box center [733, 431] width 98 height 36
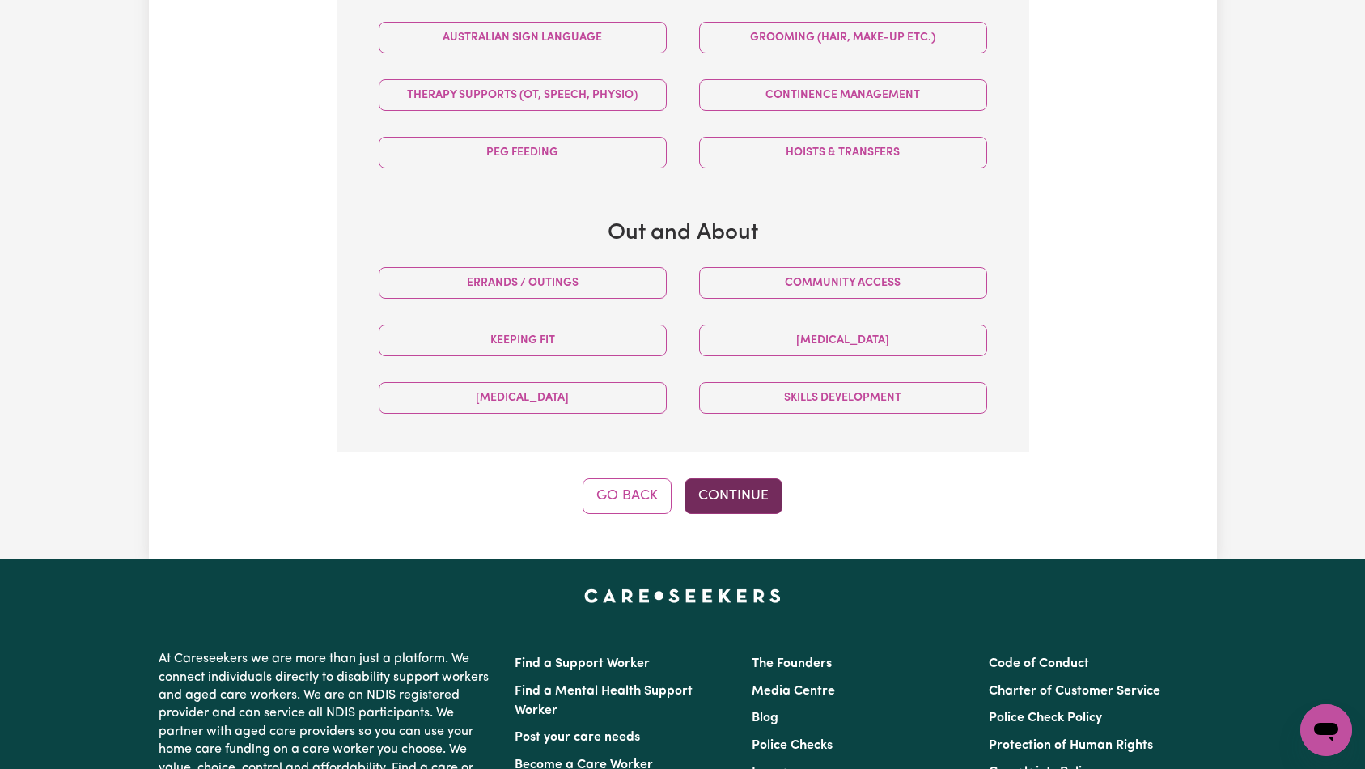
click at [742, 479] on button "Continue" at bounding box center [733, 496] width 98 height 36
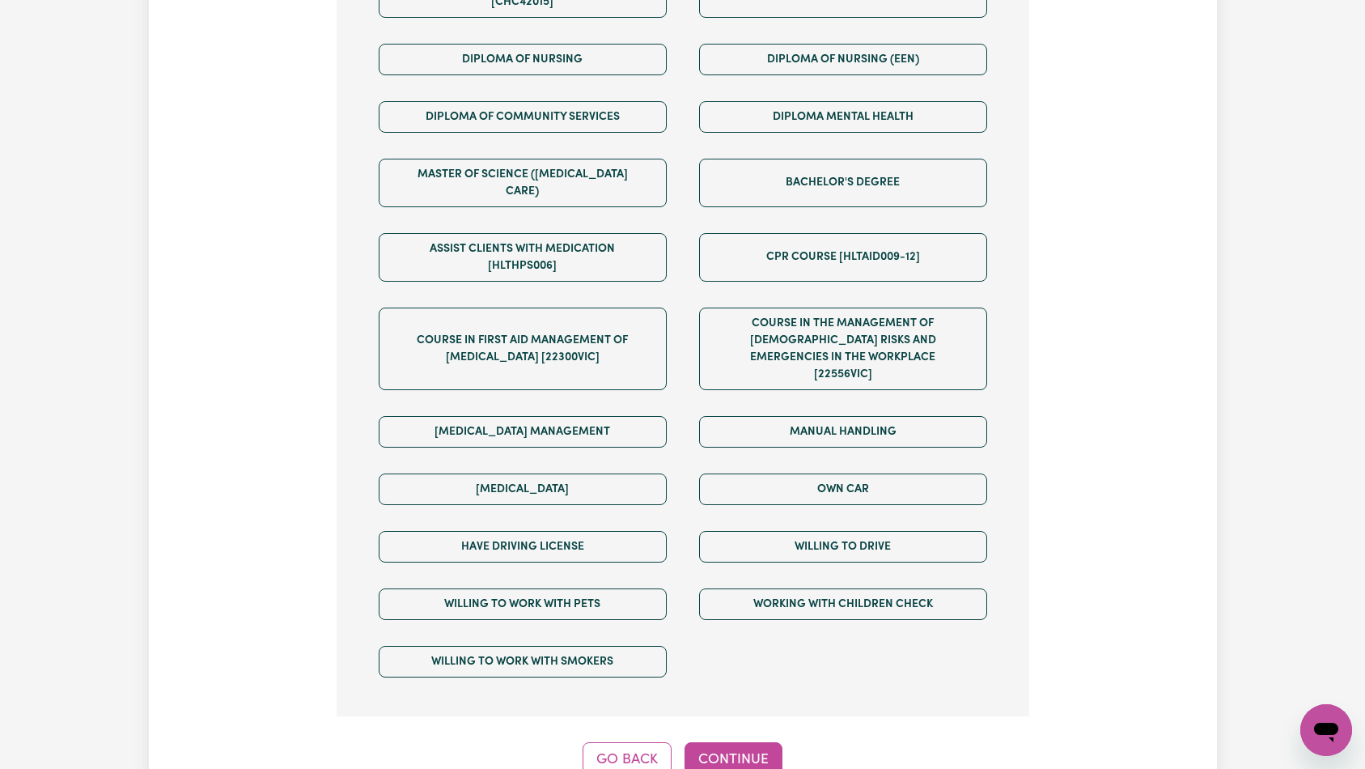
scroll to position [290, 0]
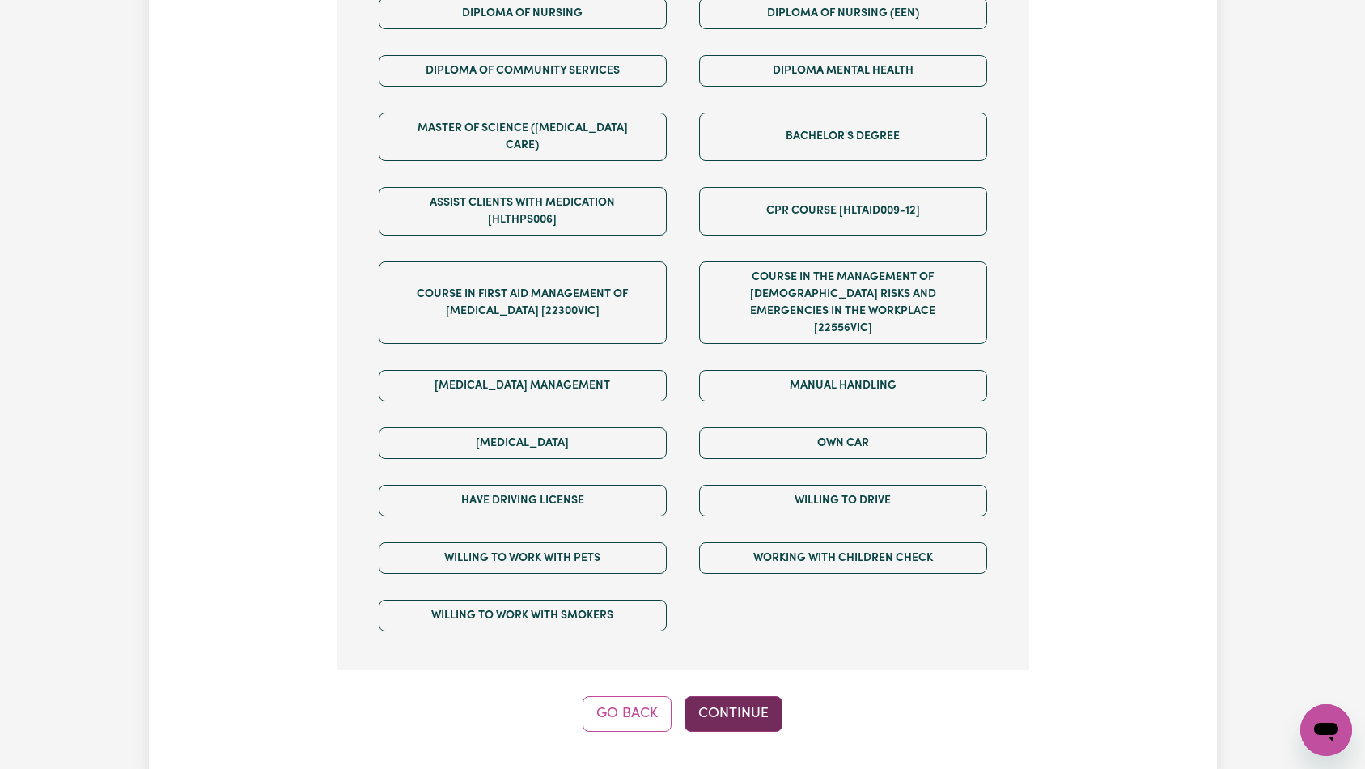
click at [721, 696] on button "Continue" at bounding box center [733, 714] width 98 height 36
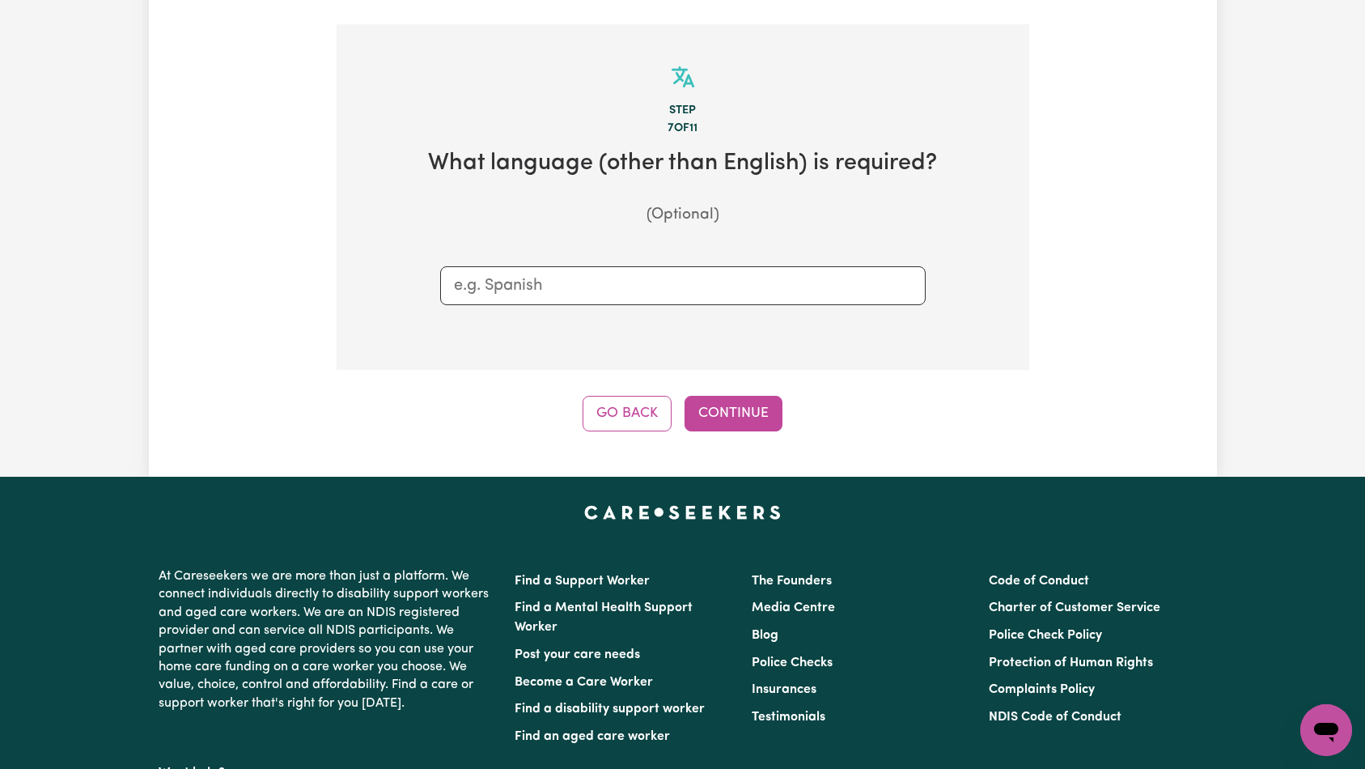
scroll to position [239, 0]
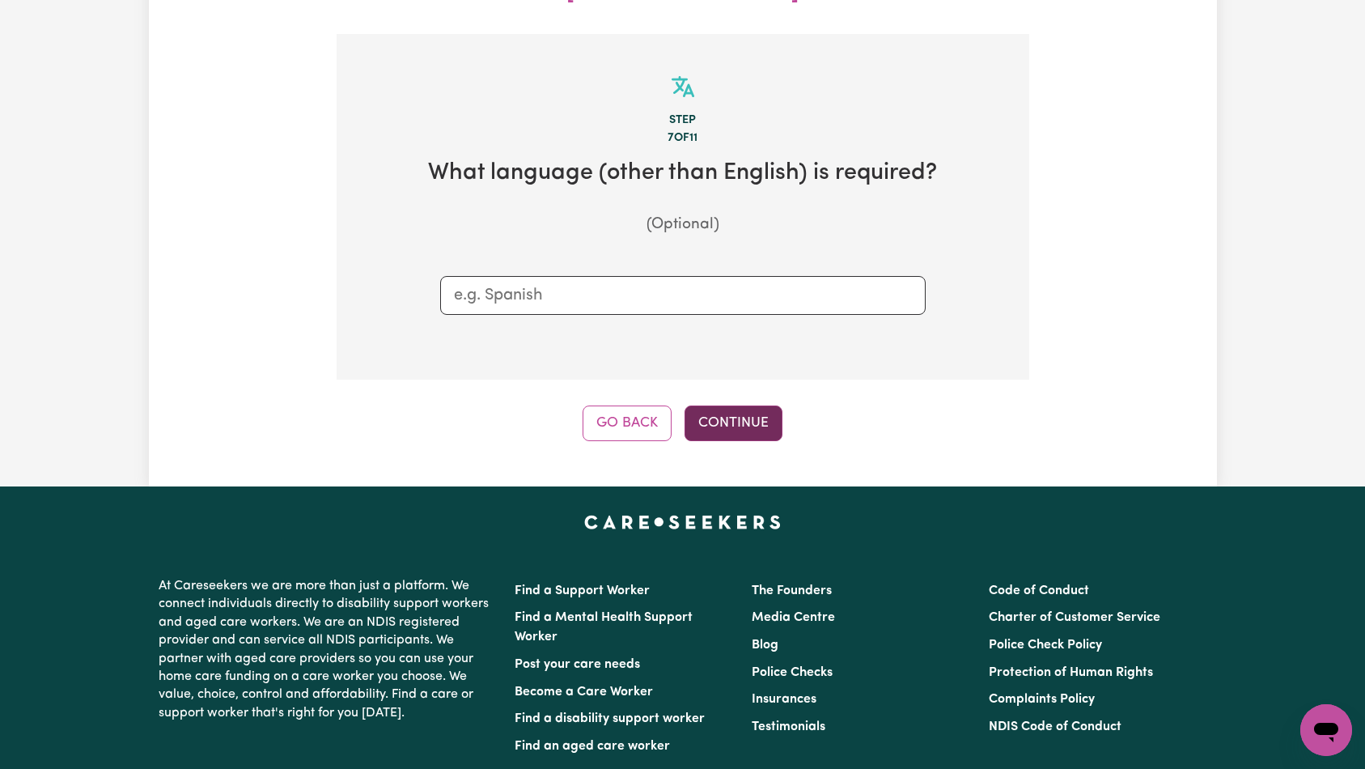
click at [750, 405] on button "Continue" at bounding box center [733, 423] width 98 height 36
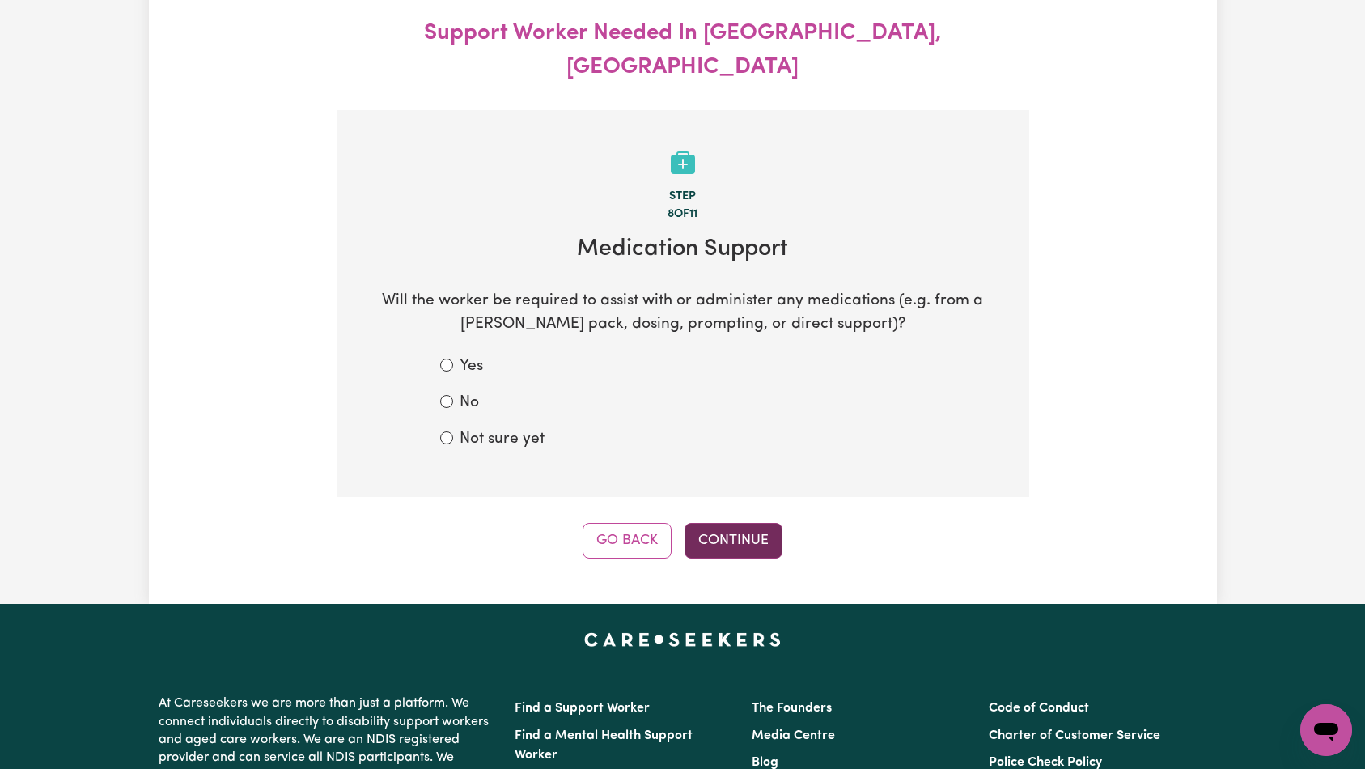
click at [758, 523] on button "Continue" at bounding box center [733, 541] width 98 height 36
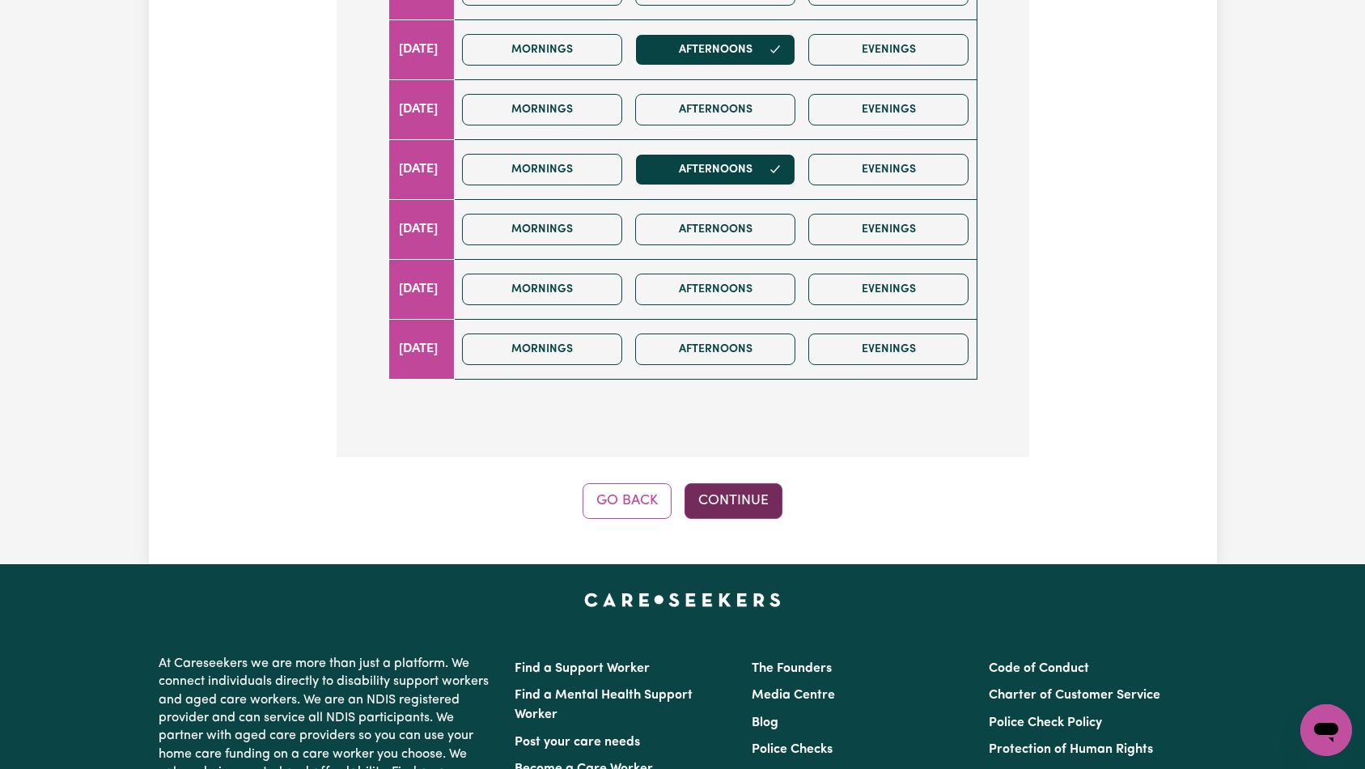
click at [706, 483] on button "Continue" at bounding box center [733, 501] width 98 height 36
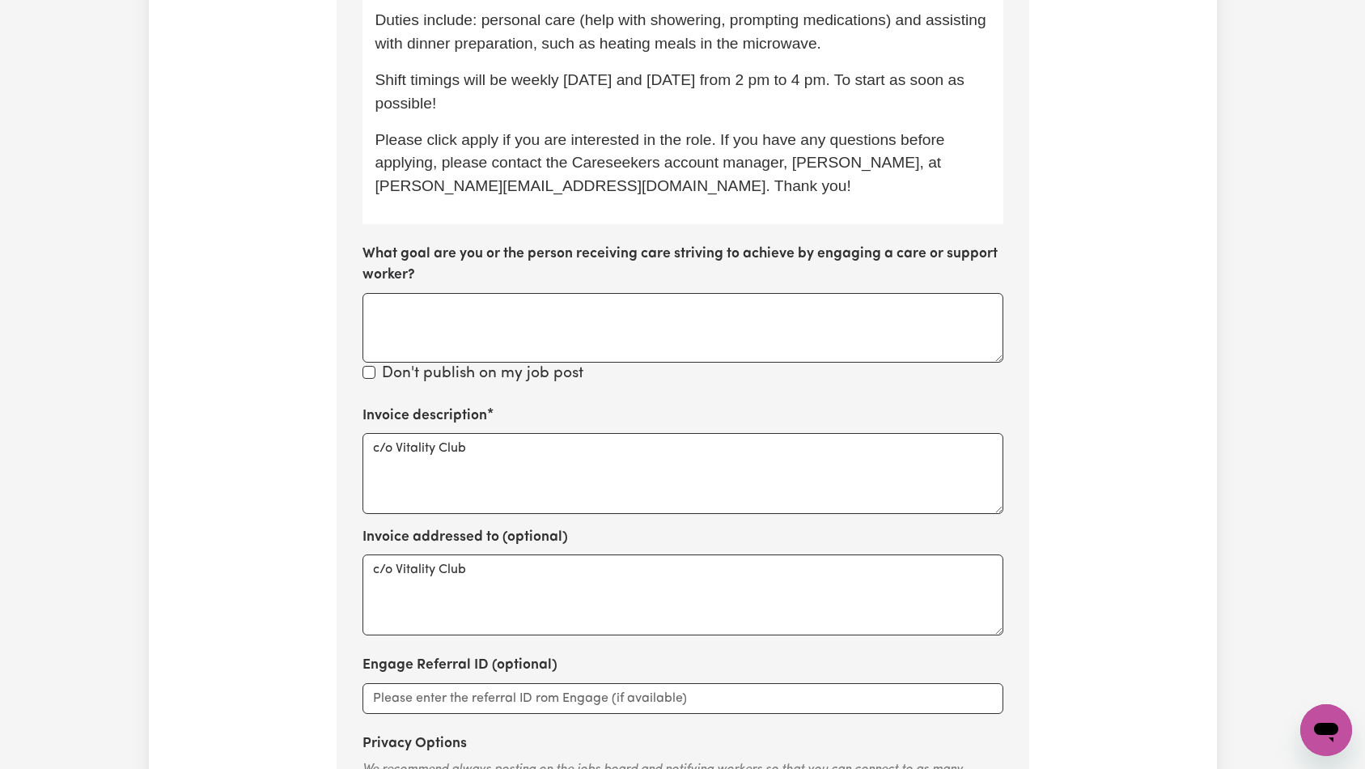
scroll to position [1115, 0]
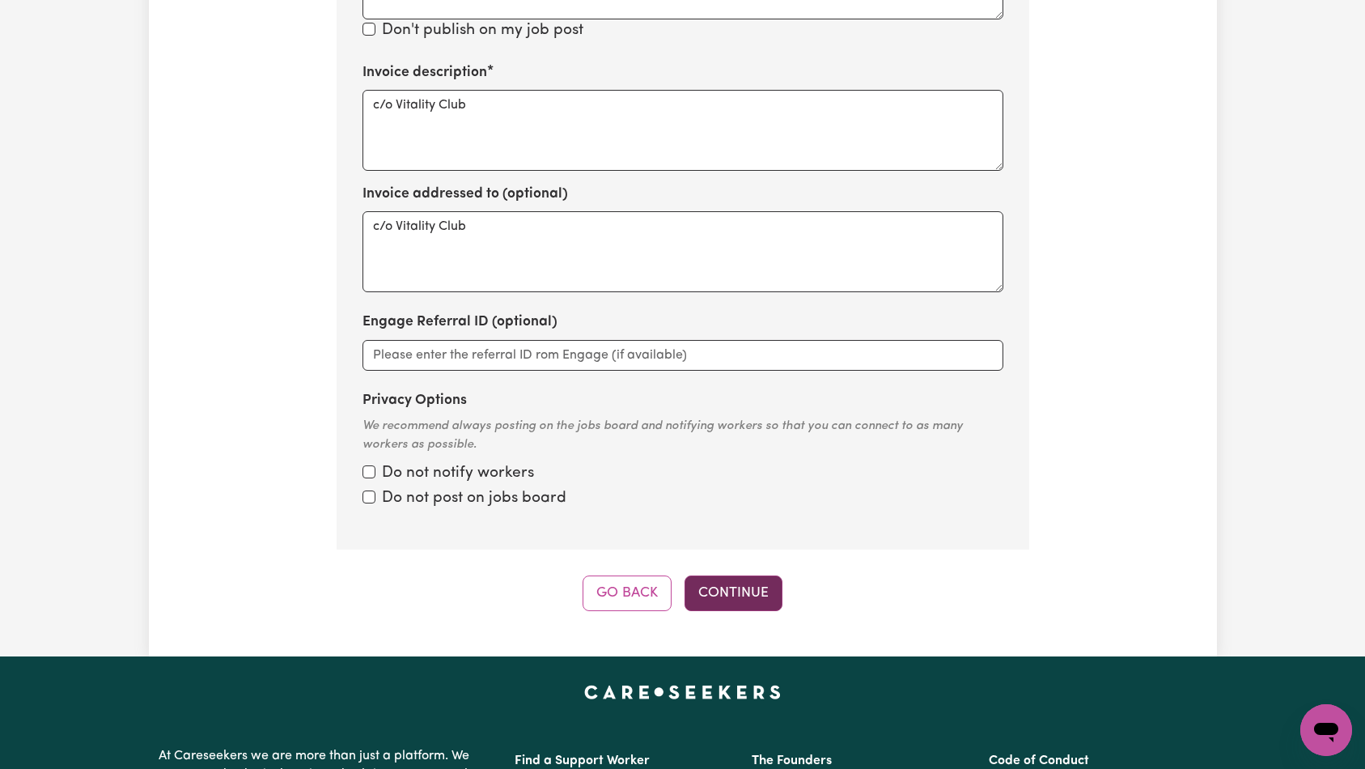
click at [756, 575] on button "Continue" at bounding box center [733, 593] width 98 height 36
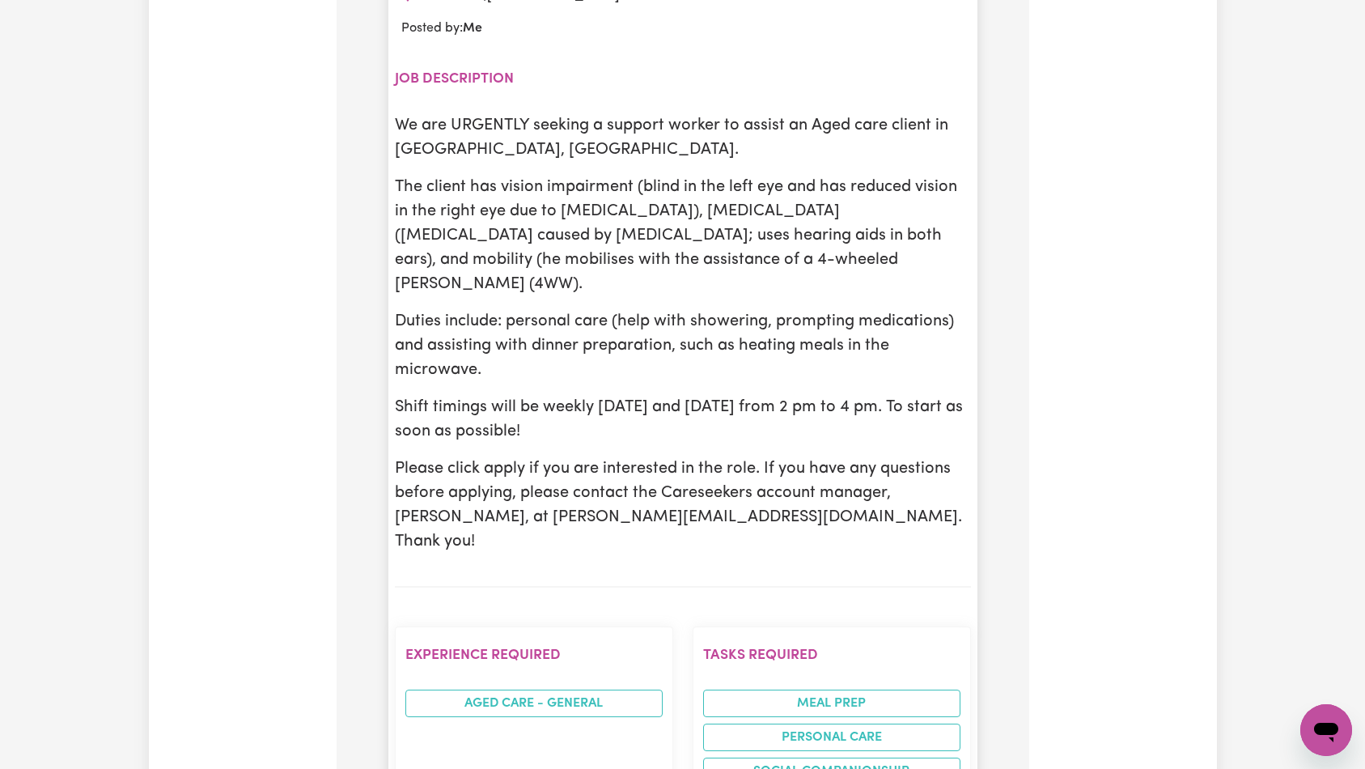
scroll to position [0, 0]
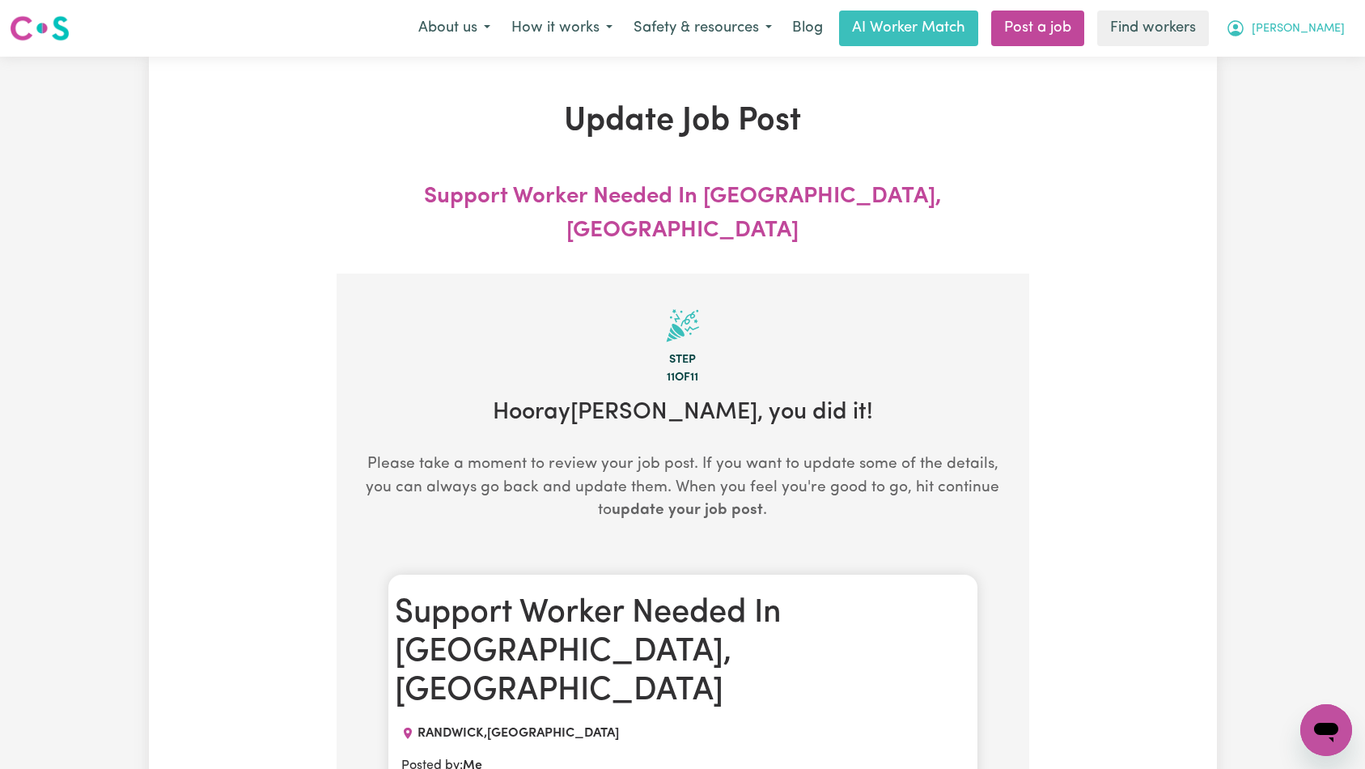
click at [1298, 29] on button "[PERSON_NAME]" at bounding box center [1285, 28] width 140 height 34
click at [1303, 95] on link "Logout" at bounding box center [1291, 93] width 128 height 31
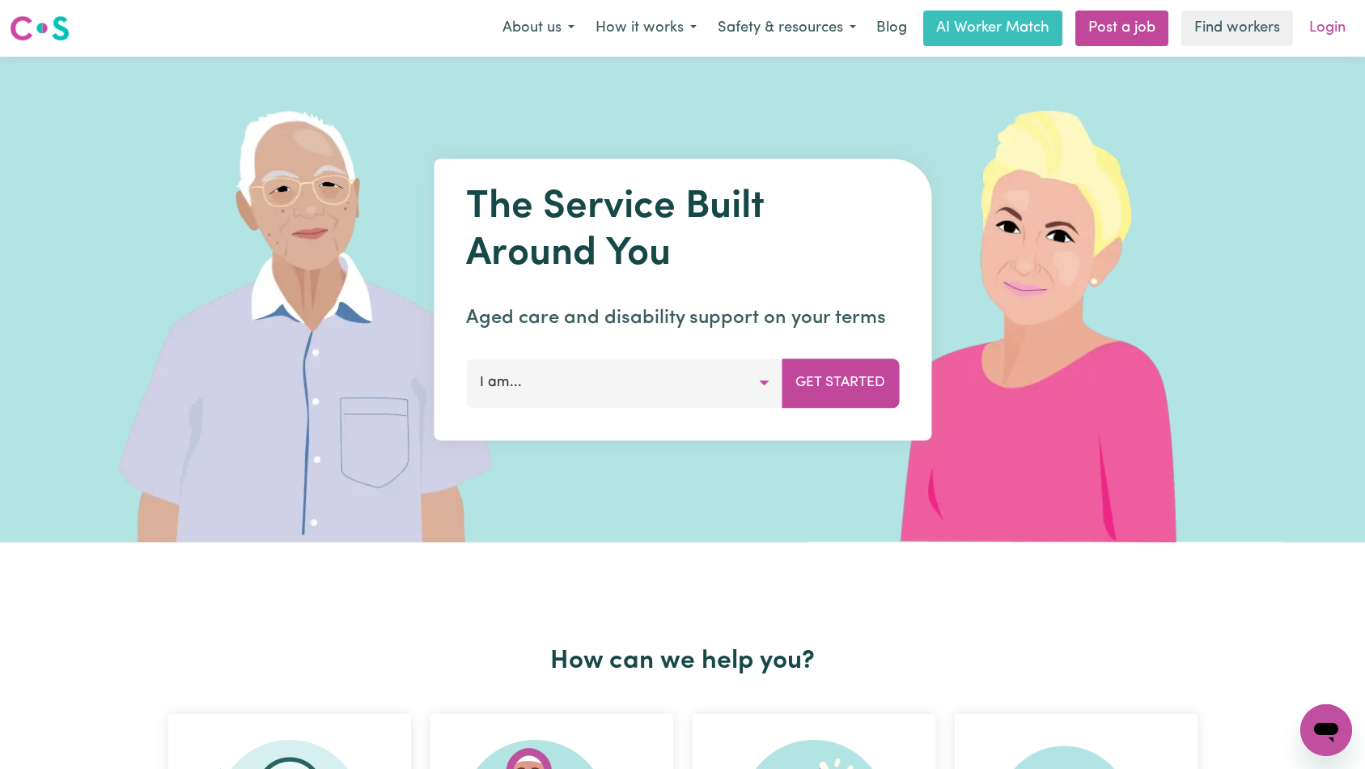
click at [1331, 33] on link "Login" at bounding box center [1327, 29] width 56 height 36
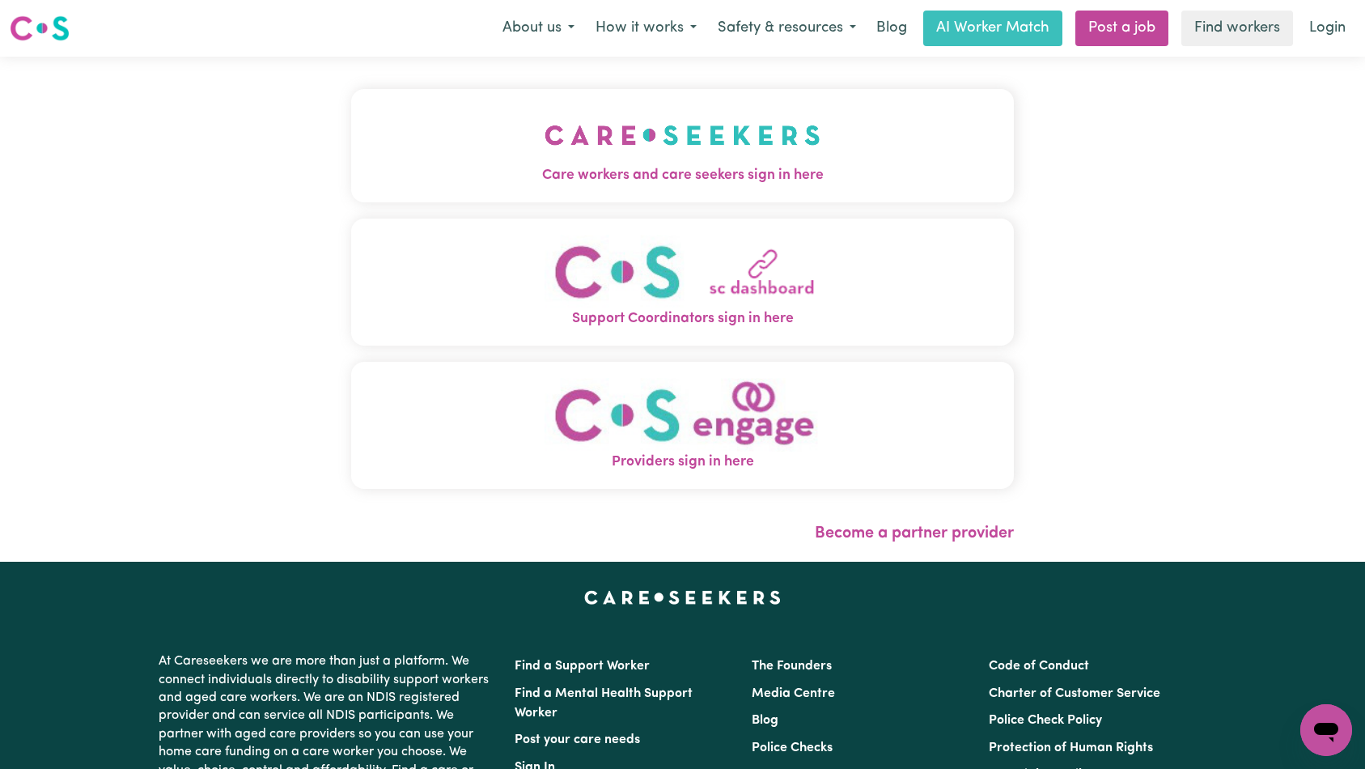
click at [77, 114] on div "Care workers and care seekers sign in here Support Coordinators sign in here Pr…" at bounding box center [682, 309] width 1365 height 505
click at [567, 167] on span "Care workers and care seekers sign in here" at bounding box center [682, 175] width 663 height 21
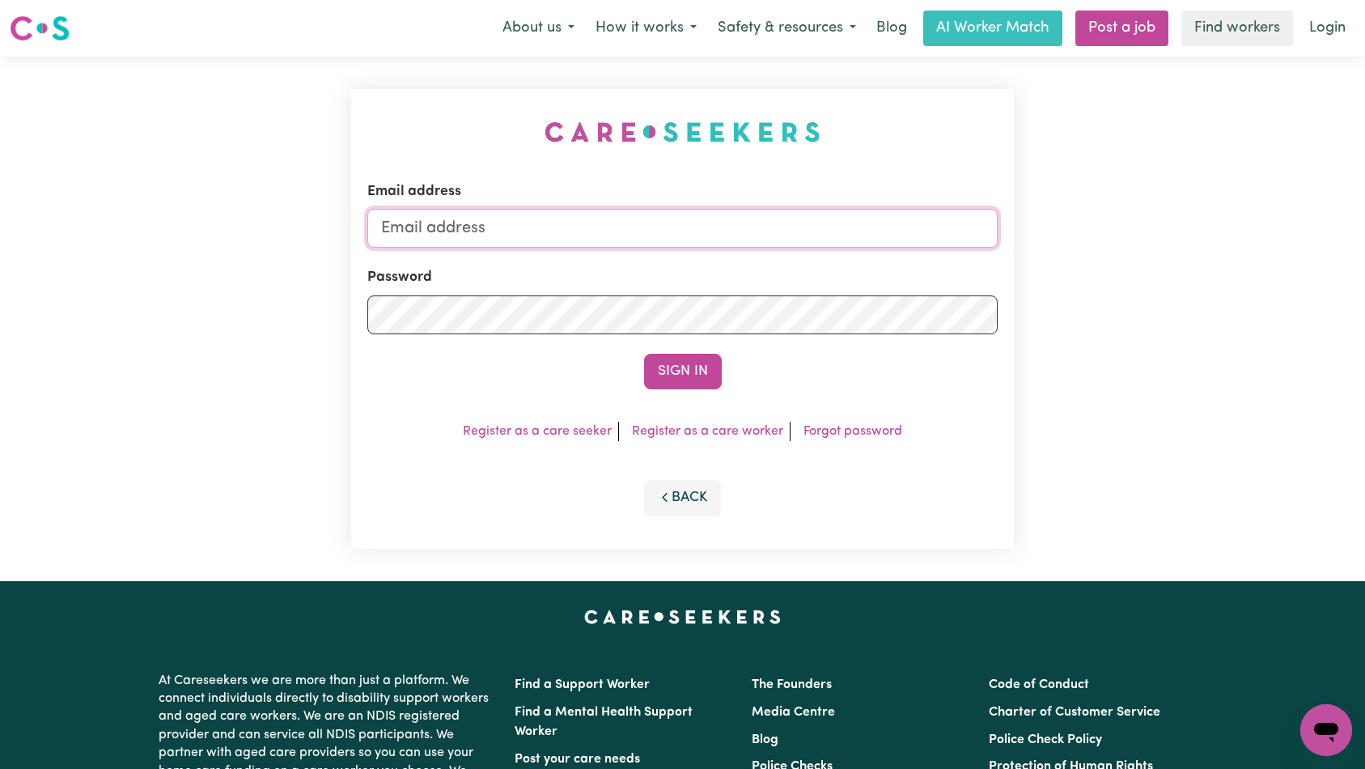
click at [666, 242] on input "Email address" at bounding box center [682, 228] width 631 height 39
type input "[EMAIL_ADDRESS][DOMAIN_NAME]"
click at [684, 363] on button "Sign In" at bounding box center [683, 372] width 78 height 36
